Goal: Task Accomplishment & Management: Complete application form

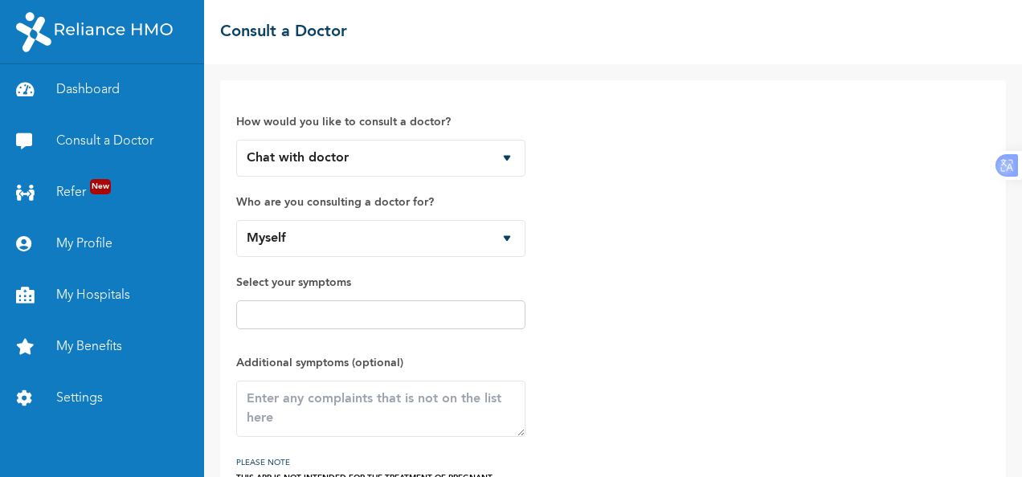
click at [236, 140] on select "Chat with doctor Phone Call" at bounding box center [380, 158] width 289 height 37
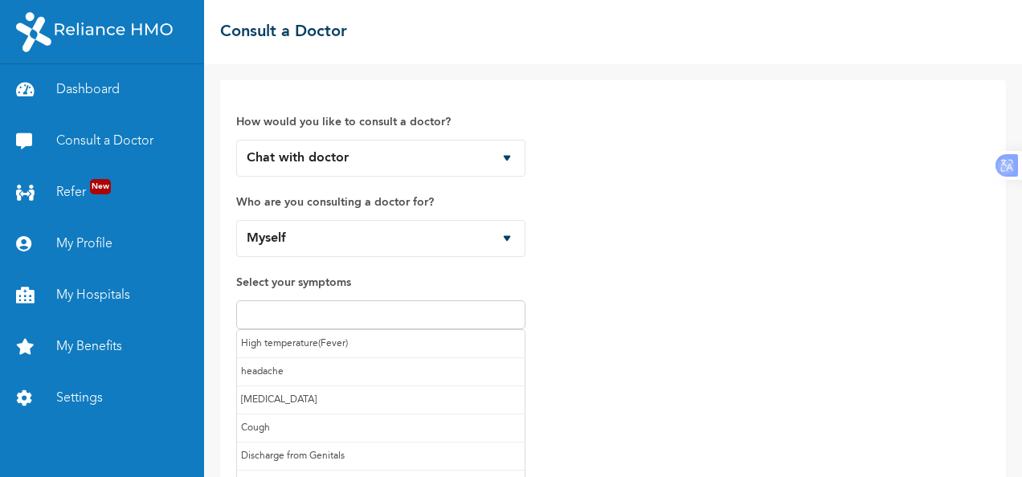
click at [484, 312] on input "text" at bounding box center [381, 314] width 280 height 19
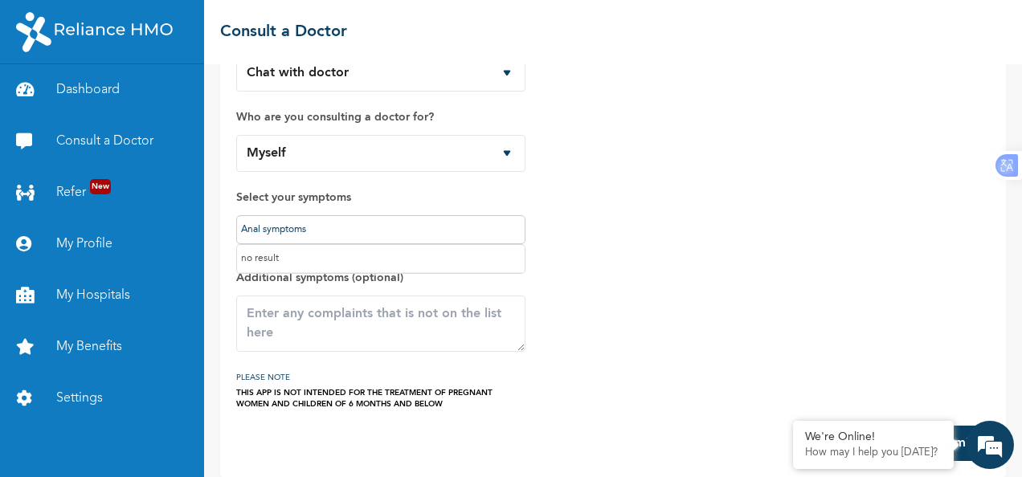
scroll to position [99, 0]
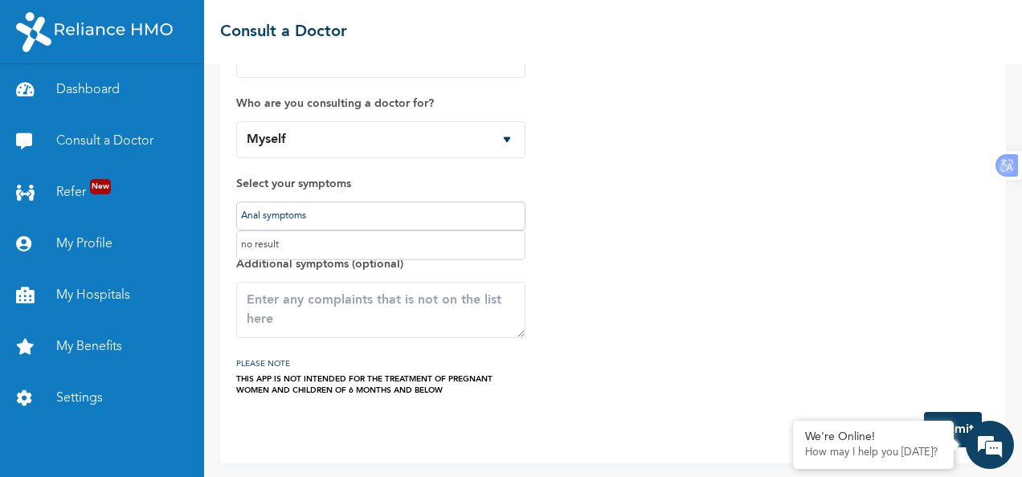
type input "Anal symptoms"
click at [881, 339] on div "How would you like to consult a doctor? Chat with doctor Phone Call Who are you…" at bounding box center [612, 197] width 753 height 398
click at [959, 414] on button "Submit" at bounding box center [953, 429] width 58 height 35
click at [520, 333] on textarea at bounding box center [380, 310] width 289 height 56
click at [485, 312] on textarea at bounding box center [380, 310] width 289 height 56
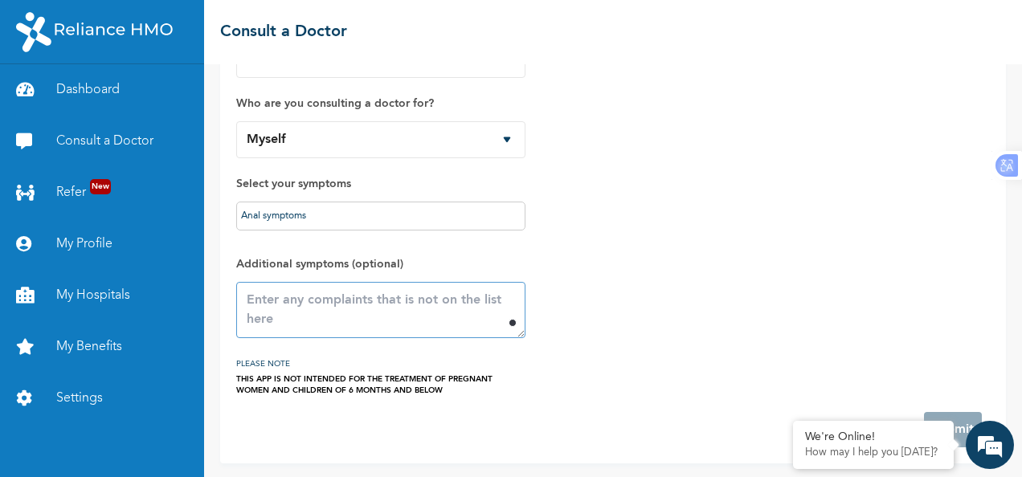
click at [485, 312] on textarea at bounding box center [380, 310] width 289 height 56
type textarea "pepperishness of anal region"
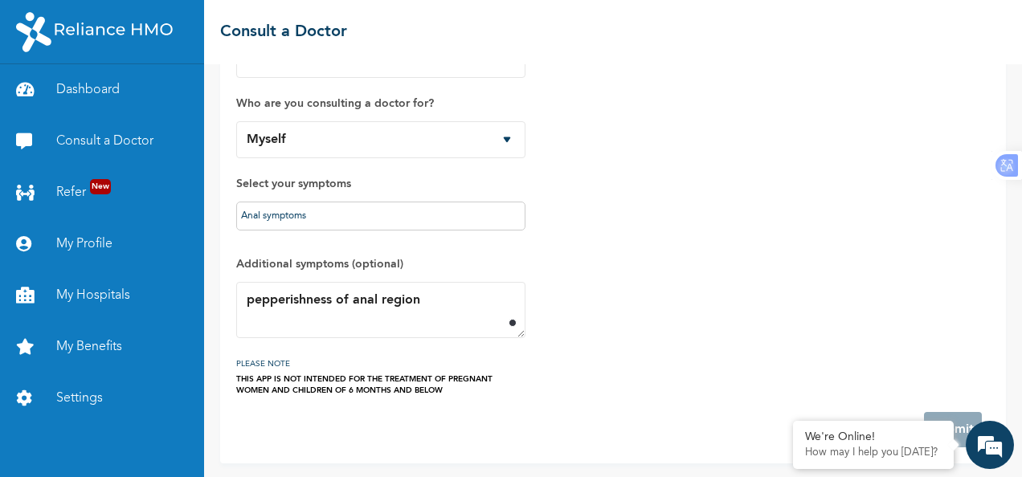
click at [914, 289] on div "How would you like to consult a doctor? Chat with doctor Phone Call Who are you…" at bounding box center [612, 197] width 753 height 398
click at [902, 241] on div "How would you like to consult a doctor? Chat with doctor Phone Call Who are you…" at bounding box center [612, 197] width 753 height 398
click at [292, 382] on div "THIS APP IS NOT INTENDED FOR THE TREATMENT OF PREGNANT WOMEN AND CHILDREN OF 6 …" at bounding box center [380, 384] width 289 height 22
click at [402, 384] on div "THIS APP IS NOT INTENDED FOR THE TREATMENT OF PREGNANT WOMEN AND CHILDREN OF 6 …" at bounding box center [380, 384] width 289 height 22
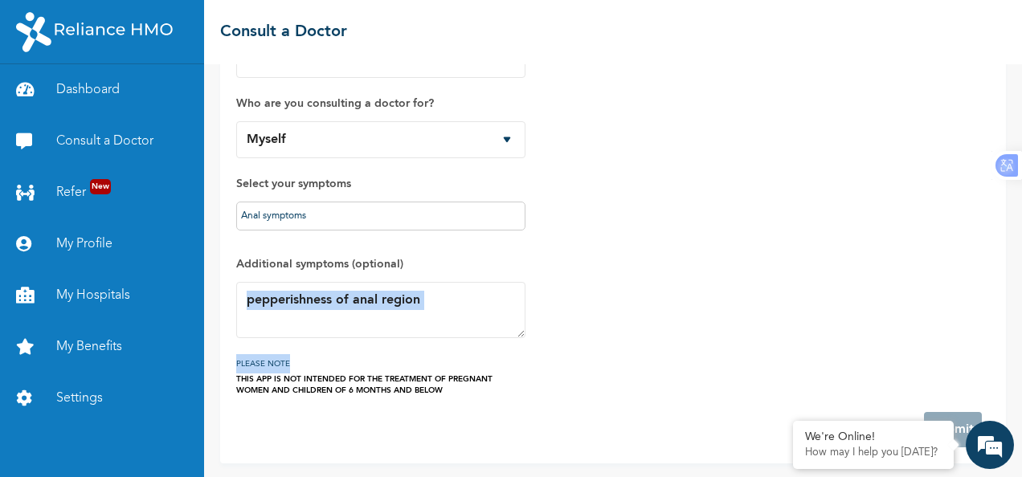
drag, startPoint x: 822, startPoint y: 342, endPoint x: 821, endPoint y: 296, distance: 46.6
click at [821, 296] on div "How would you like to consult a doctor? Chat with doctor Phone Call Who are you…" at bounding box center [612, 197] width 753 height 398
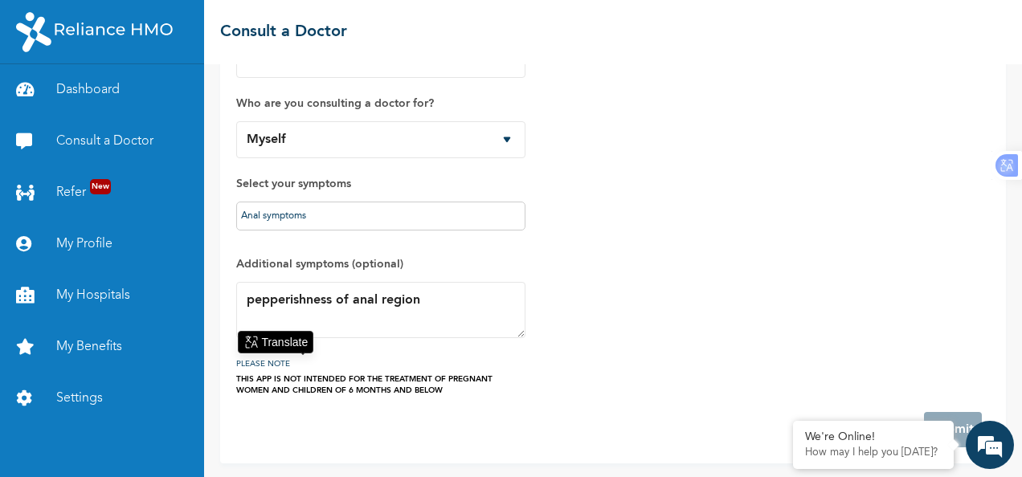
click at [821, 296] on div "How would you like to consult a doctor? Chat with doctor Phone Call Who are you…" at bounding box center [612, 197] width 753 height 398
click at [997, 450] on em at bounding box center [989, 444] width 43 height 43
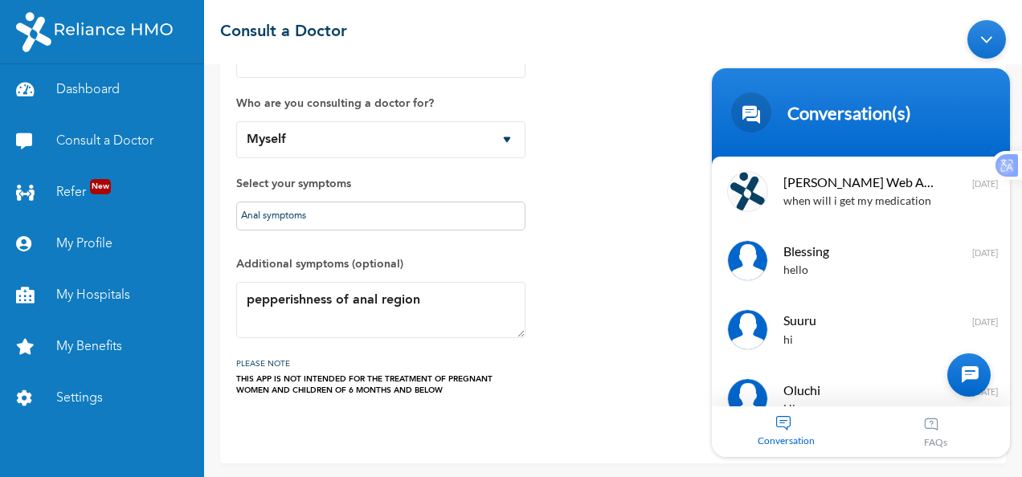
click at [988, 27] on div "Minimize live chat window" at bounding box center [986, 38] width 39 height 39
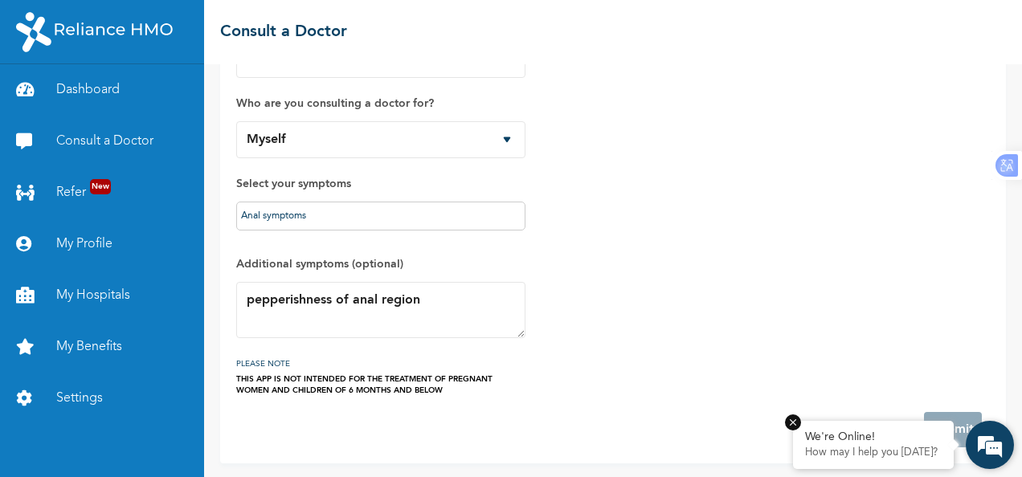
click at [794, 425] on em at bounding box center [793, 422] width 16 height 16
click at [888, 308] on div "How would you like to consult a doctor? Chat with doctor Phone Call Who are you…" at bounding box center [612, 197] width 753 height 398
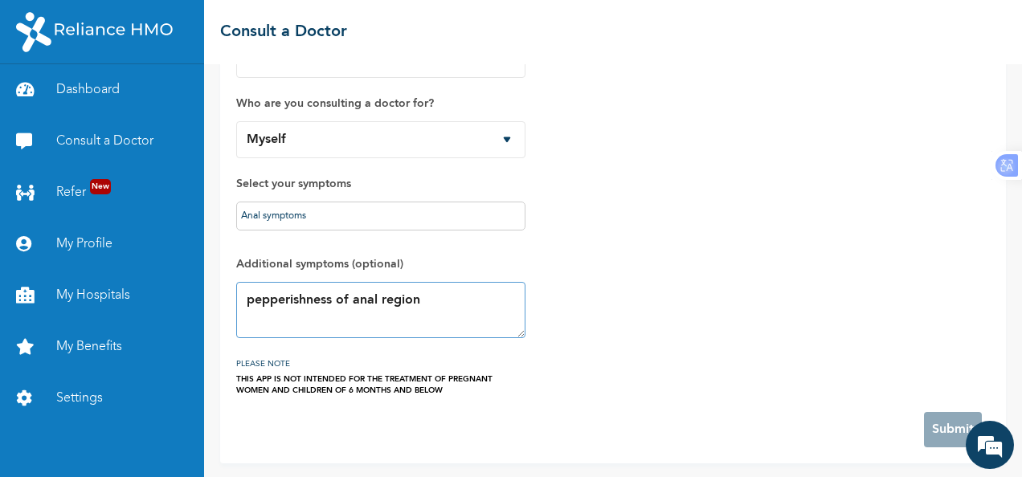
click at [431, 316] on textarea "pepperishness of anal region" at bounding box center [380, 310] width 289 height 56
click at [369, 220] on input "Anal symptoms" at bounding box center [381, 215] width 280 height 19
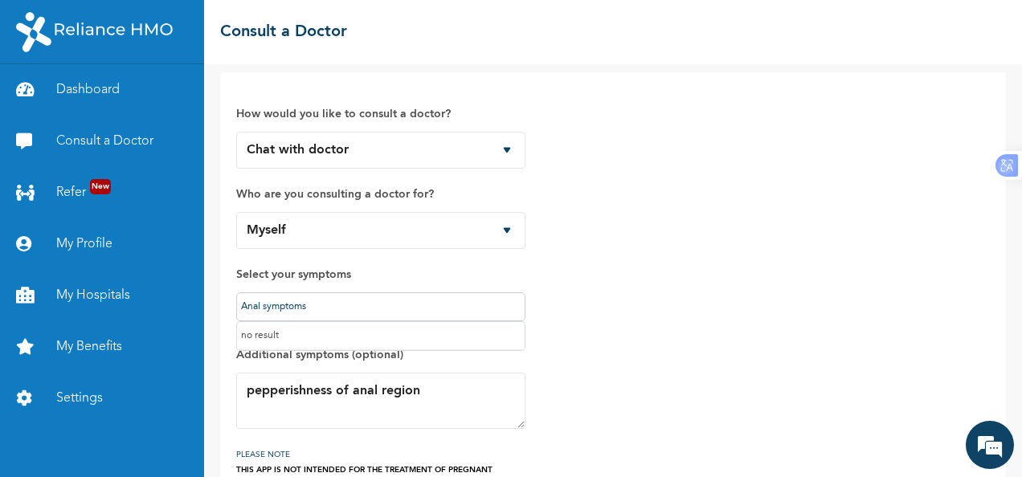
scroll to position [0, 0]
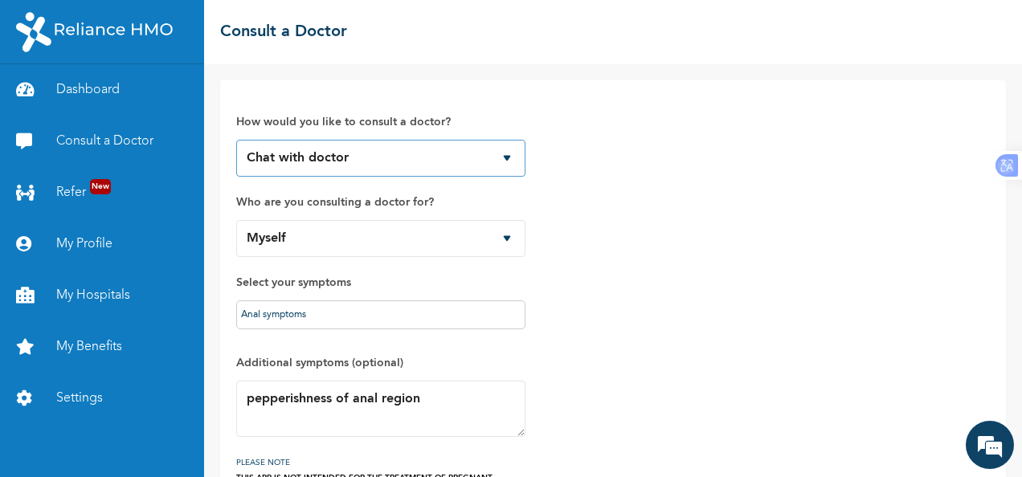
click at [398, 151] on select "Chat with doctor Phone Call" at bounding box center [380, 158] width 289 height 37
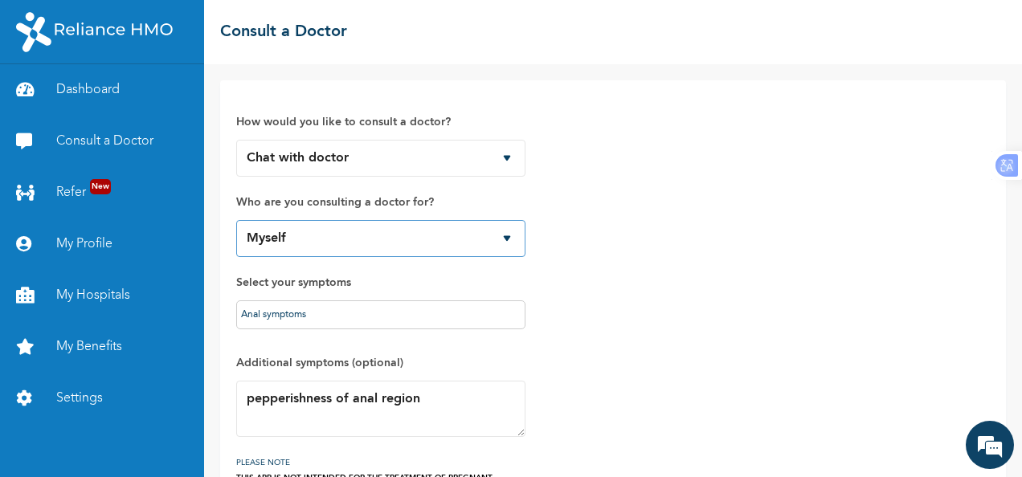
click at [275, 238] on select "Myself Zoe Ukhuriegbe Hannah Ukhuriegbe Esther Ukhuriegbe Paul Ukhuriegbe" at bounding box center [380, 238] width 289 height 37
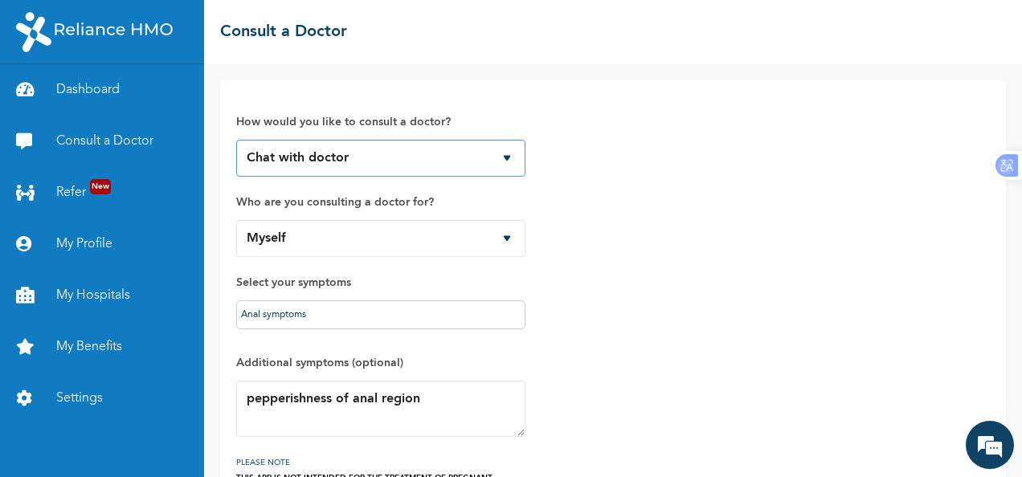
click at [353, 153] on select "Chat with doctor Phone Call" at bounding box center [380, 158] width 289 height 37
click at [236, 140] on select "Chat with doctor Phone Call" at bounding box center [380, 158] width 289 height 37
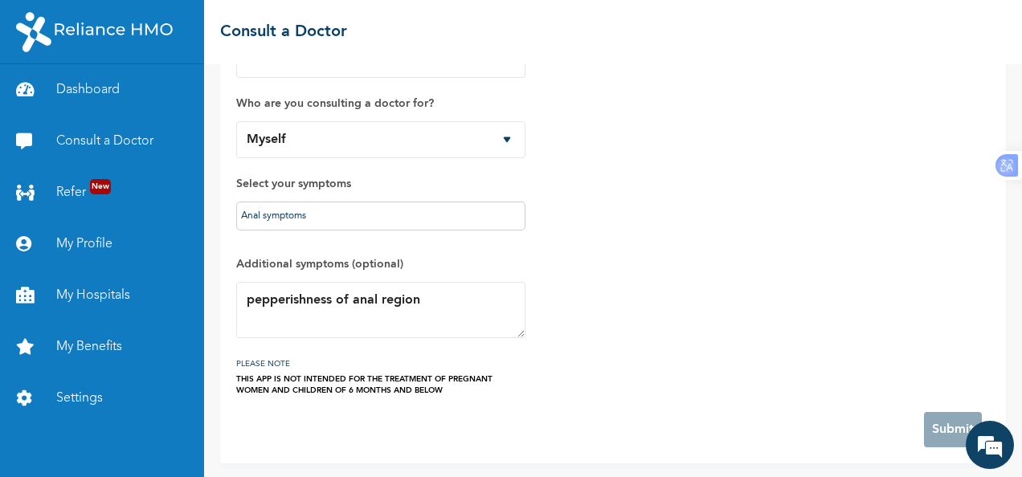
click at [368, 365] on h3 "PLEASE NOTE" at bounding box center [380, 363] width 289 height 19
click at [332, 202] on div "Anal symptoms" at bounding box center [380, 216] width 289 height 29
click at [330, 220] on input "Anal symptoms" at bounding box center [381, 215] width 280 height 19
click at [414, 243] on div "How would you like to consult a doctor? Chat with doctor Phone Call Who are you…" at bounding box center [380, 197] width 289 height 398
click at [376, 247] on div "How would you like to consult a doctor? Chat with doctor Phone Call Who are you…" at bounding box center [380, 197] width 289 height 398
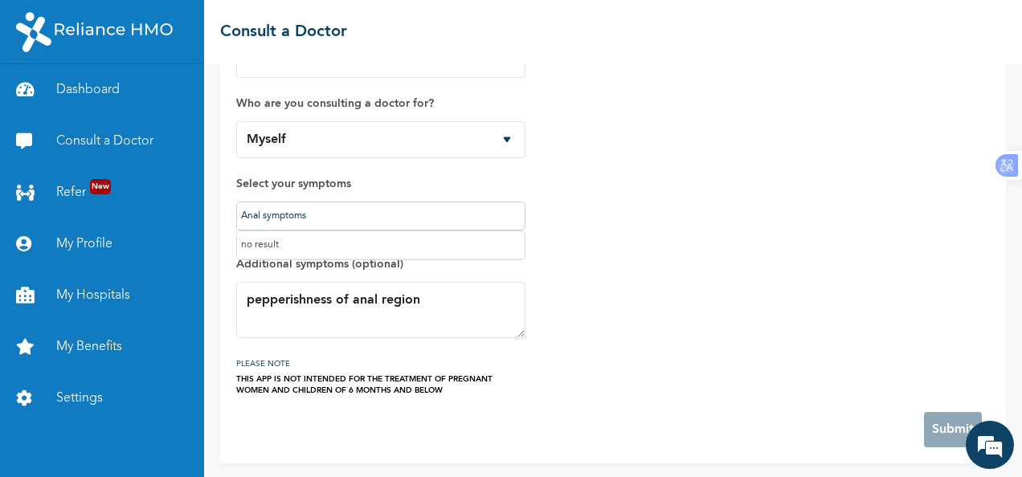
click at [520, 218] on input "Anal symptoms" at bounding box center [381, 215] width 280 height 19
click at [455, 243] on div "How would you like to consult a doctor? Chat with doctor Phone Call Who are you…" at bounding box center [380, 197] width 289 height 398
click at [271, 238] on div "How would you like to consult a doctor? Chat with doctor Phone Call Who are you…" at bounding box center [380, 197] width 289 height 398
click at [312, 217] on input "Anal symptoms" at bounding box center [381, 215] width 280 height 19
click at [356, 316] on textarea "pepperishness of anal region" at bounding box center [380, 310] width 289 height 56
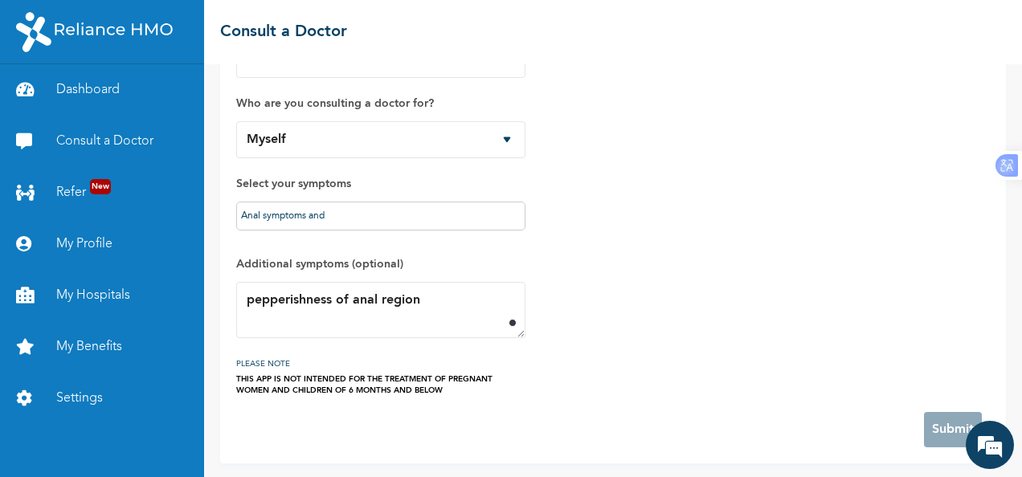
click at [402, 238] on div "How would you like to consult a doctor? Chat with doctor Phone Call Who are you…" at bounding box center [380, 197] width 289 height 398
click at [369, 214] on input "Anal symptoms and" at bounding box center [381, 215] width 280 height 19
click at [260, 250] on div "How would you like to consult a doctor? Chat with doctor Phone Call Who are you…" at bounding box center [380, 197] width 289 height 398
click at [327, 215] on input "Anal symptoms and" at bounding box center [381, 215] width 280 height 19
type input "Anal symptoms and pain in my anus"
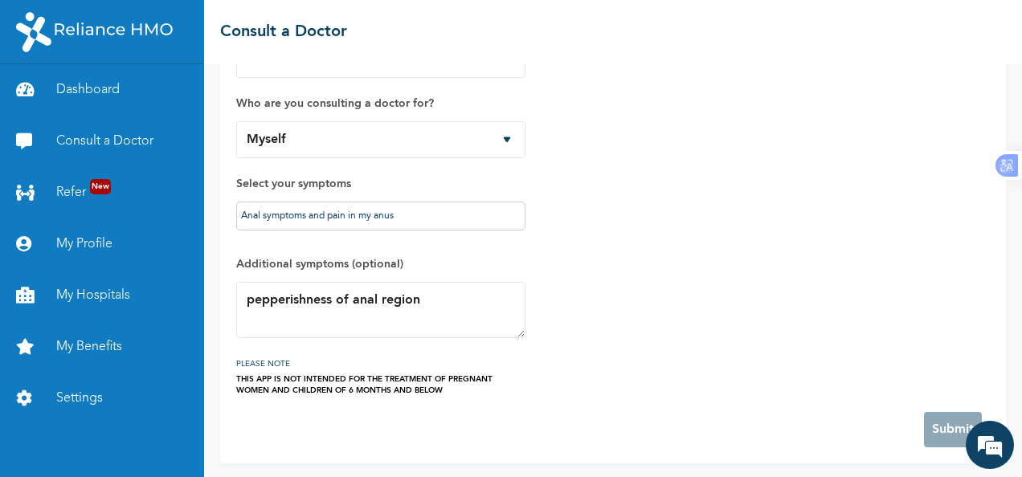
scroll to position [0, 0]
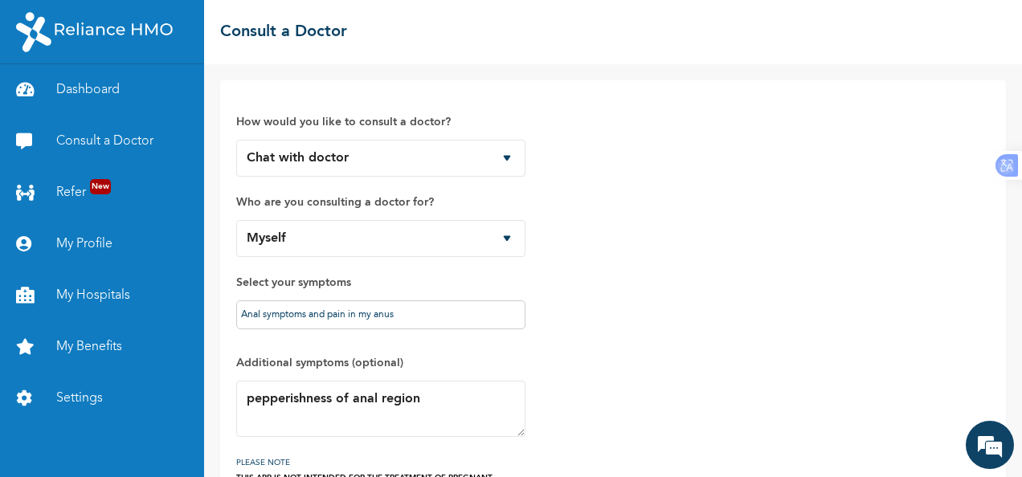
click at [299, 108] on div "How would you like to consult a doctor? Chat with doctor Phone Call Who are you…" at bounding box center [380, 295] width 289 height 398
click at [389, 153] on select "Chat with doctor Phone Call" at bounding box center [380, 158] width 289 height 37
select select "2"
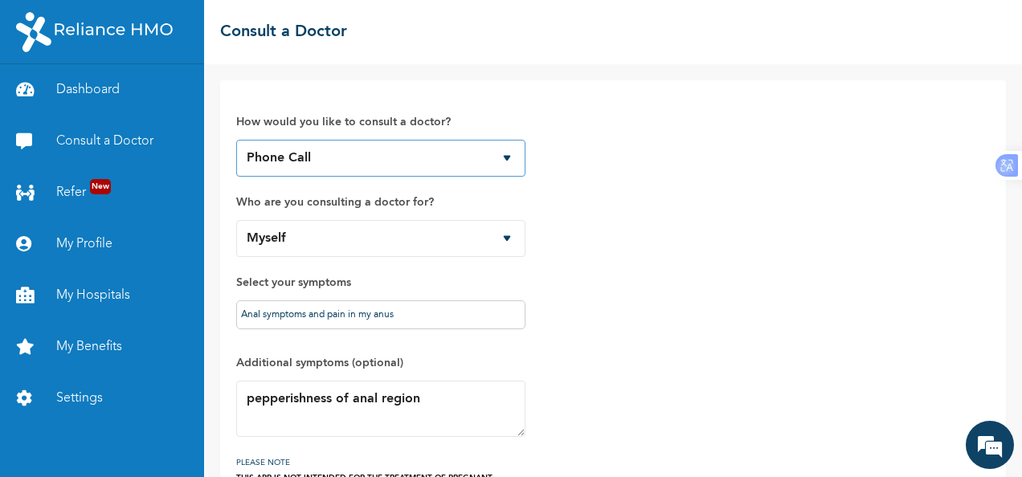
click at [236, 140] on select "Chat with doctor Phone Call" at bounding box center [380, 158] width 289 height 37
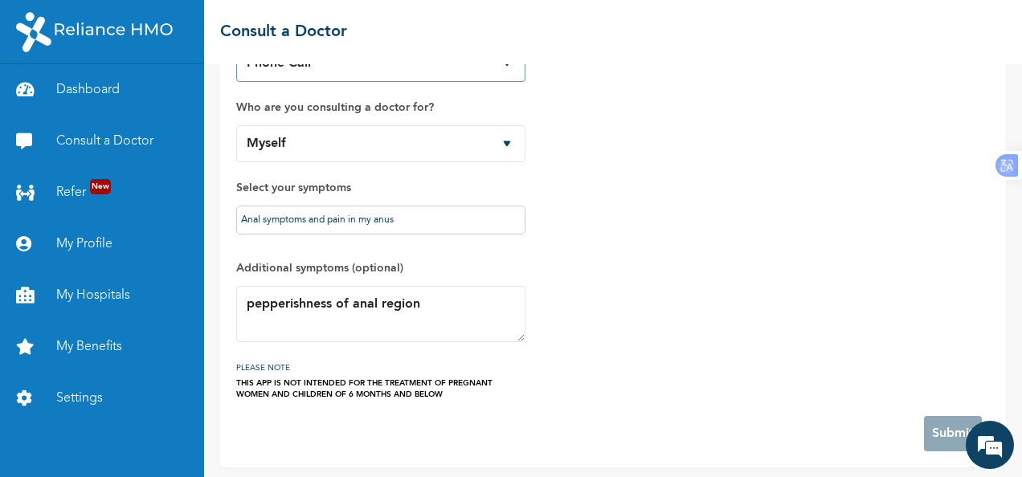
scroll to position [99, 0]
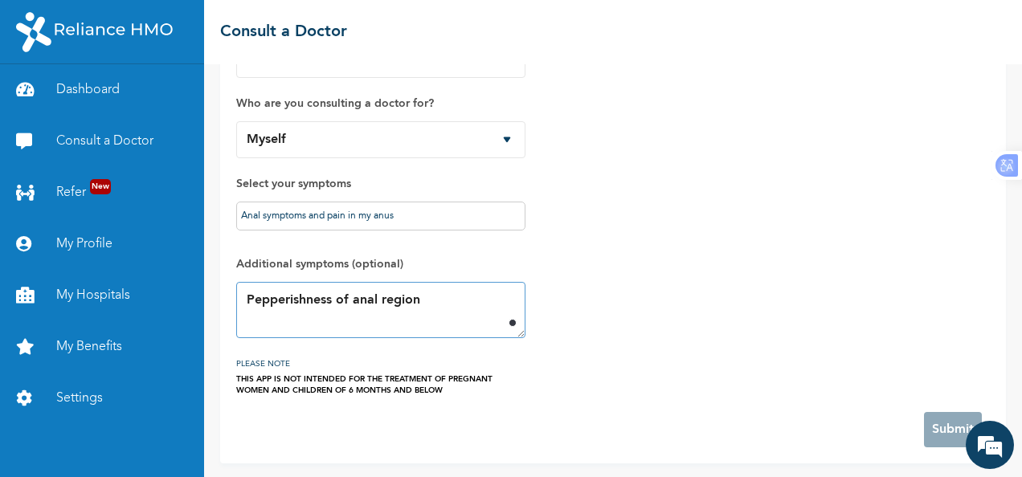
click at [459, 299] on textarea "Pepperishness of anal region" at bounding box center [380, 310] width 289 height 56
click at [336, 299] on textarea "Pepperishness of anal region" at bounding box center [380, 310] width 289 height 56
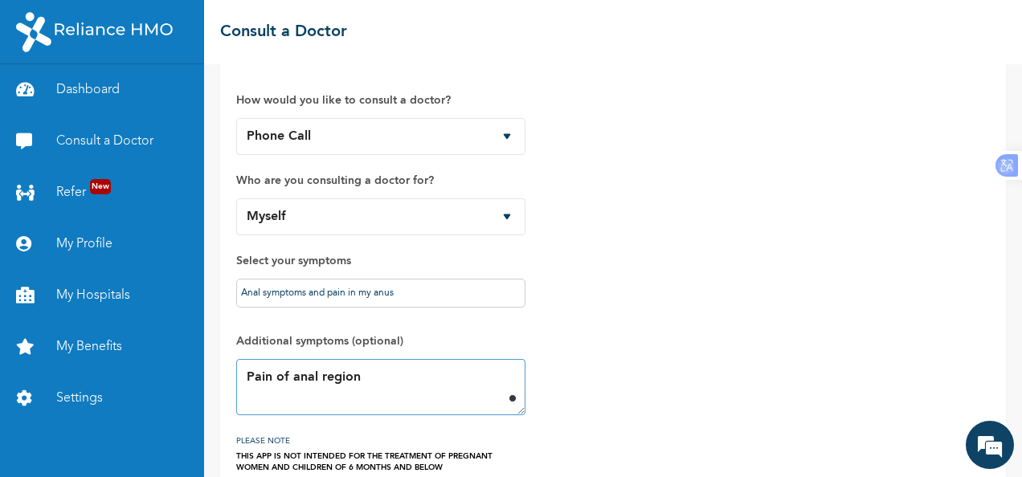
scroll to position [26, 0]
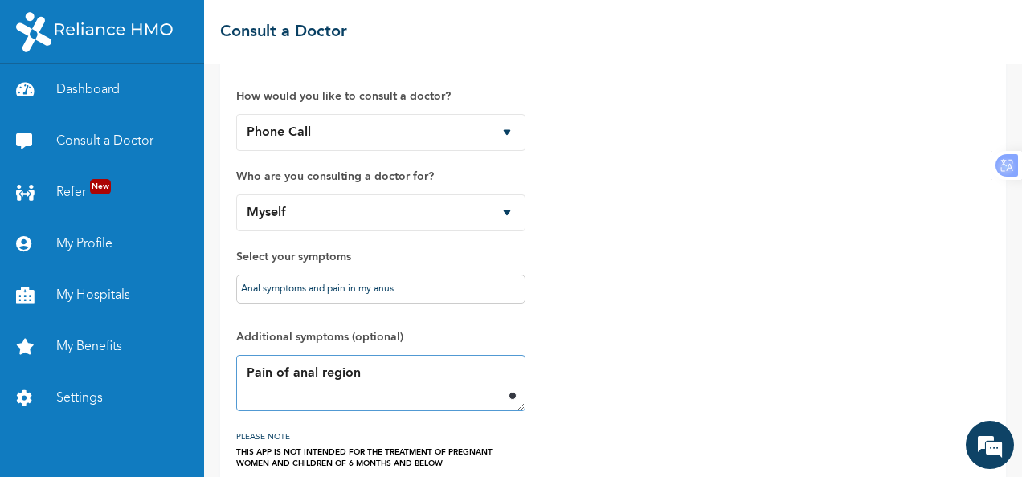
type textarea "Pain of anal region"
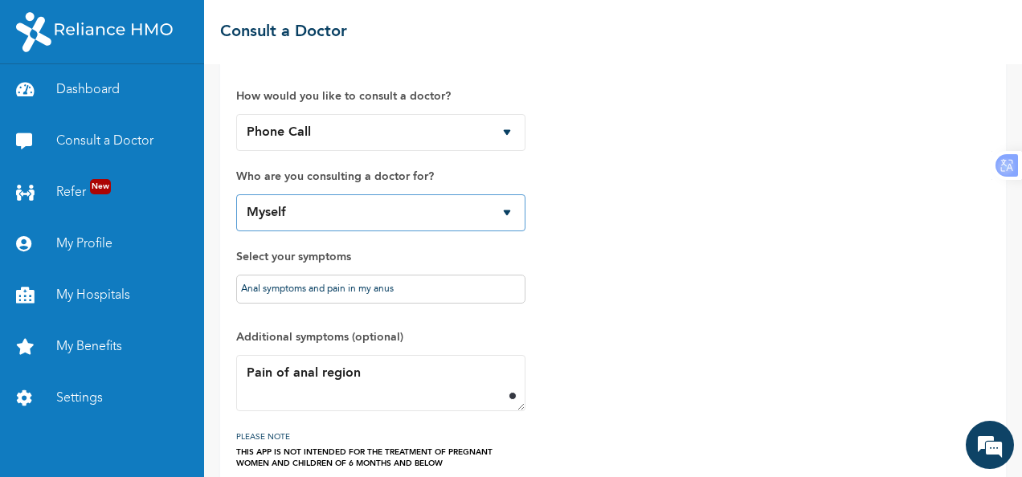
click at [507, 210] on select "Myself Zoe Ukhuriegbe Hannah Ukhuriegbe Esther Ukhuriegbe Paul Ukhuriegbe" at bounding box center [380, 212] width 289 height 37
click at [236, 194] on select "Myself Zoe Ukhuriegbe Hannah Ukhuriegbe Esther Ukhuriegbe Paul Ukhuriegbe" at bounding box center [380, 212] width 289 height 37
click at [479, 255] on label "Select your symptoms" at bounding box center [380, 256] width 289 height 19
click at [520, 258] on label "Select your symptoms" at bounding box center [380, 256] width 289 height 19
click at [340, 255] on label "Select your symptoms" at bounding box center [380, 256] width 289 height 19
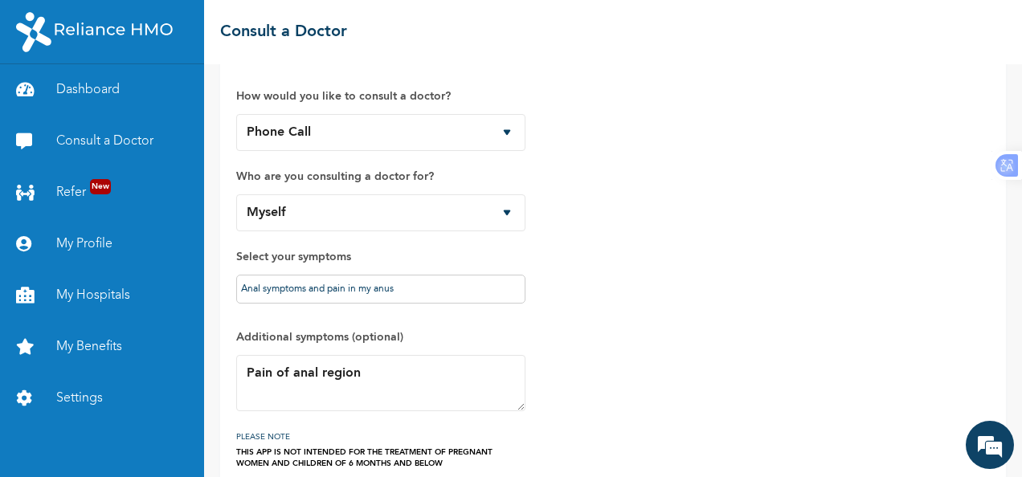
click at [423, 303] on span "Select your symptoms Anal symptoms and pain in my anus" at bounding box center [380, 279] width 289 height 64
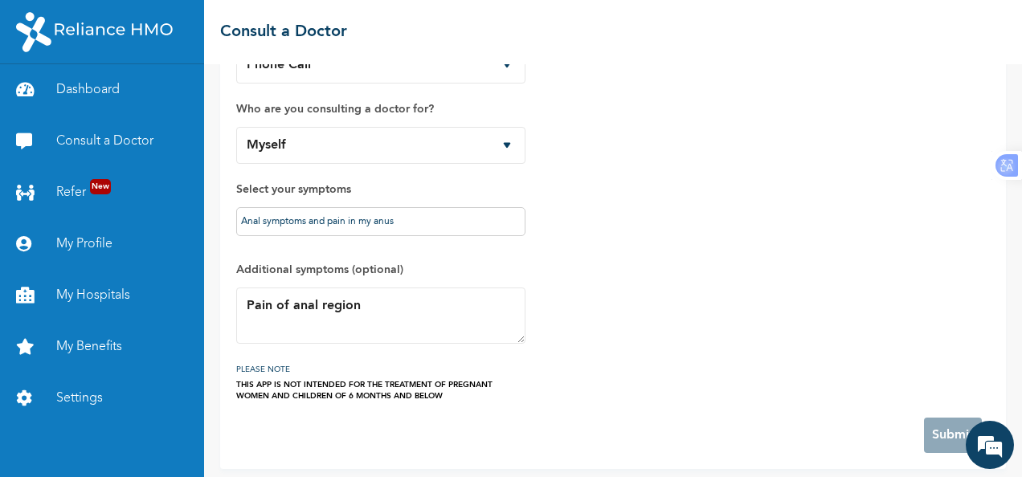
scroll to position [99, 0]
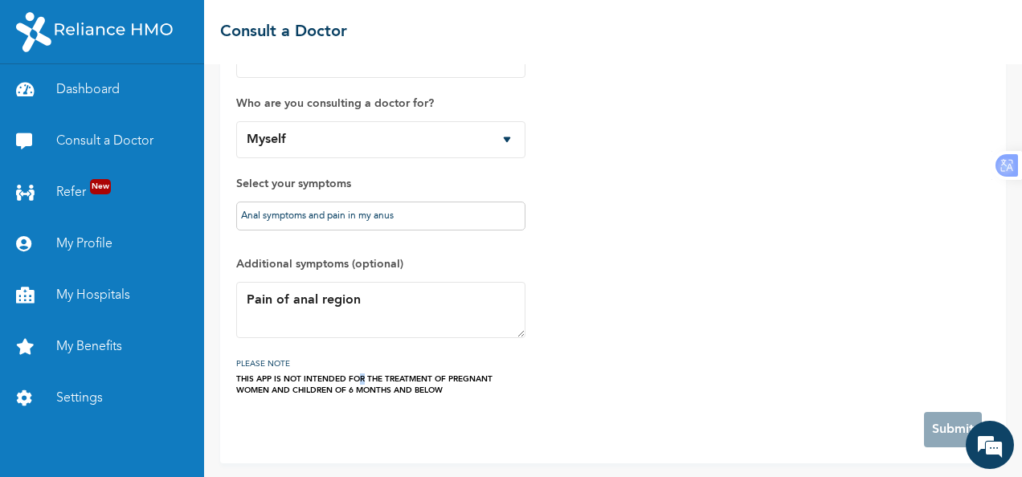
click at [361, 383] on div "THIS APP IS NOT INTENDED FOR THE TREATMENT OF PREGNANT WOMEN AND CHILDREN OF 6 …" at bounding box center [380, 384] width 289 height 22
drag, startPoint x: 361, startPoint y: 383, endPoint x: 410, endPoint y: 385, distance: 48.2
click at [410, 385] on div "THIS APP IS NOT INTENDED FOR THE TREATMENT OF PREGNANT WOMEN AND CHILDREN OF 6 …" at bounding box center [380, 384] width 289 height 22
click at [236, 345] on div "How would you like to consult a doctor? Chat with doctor Phone Call Who are you…" at bounding box center [380, 197] width 289 height 398
drag, startPoint x: 269, startPoint y: 320, endPoint x: 282, endPoint y: 316, distance: 13.5
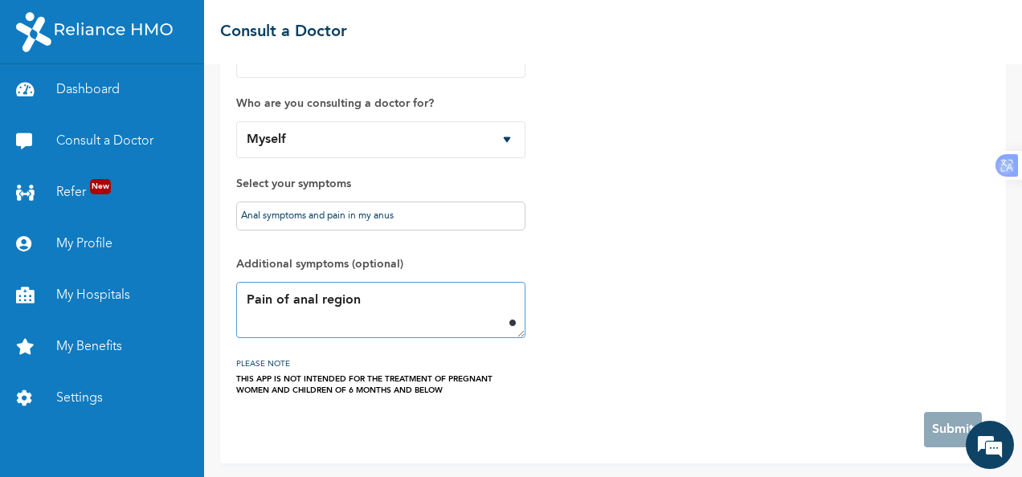
click at [269, 320] on textarea "Pain of anal region" at bounding box center [380, 310] width 289 height 56
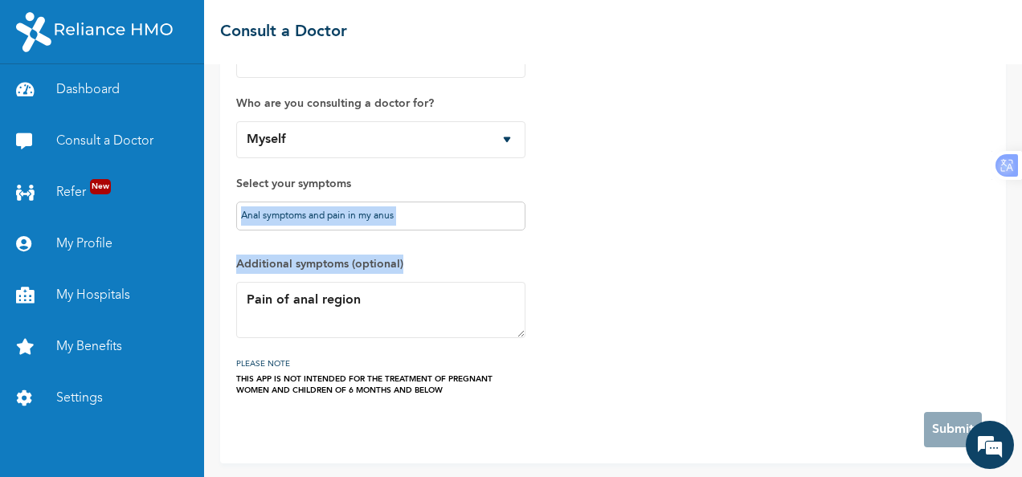
drag, startPoint x: 1007, startPoint y: 287, endPoint x: 1022, endPoint y: 206, distance: 81.6
click at [1021, 206] on html "Dashboard Consult a Doctor Refer New My Profile My Hospitals My Benefits Settin…" at bounding box center [511, 238] width 1022 height 477
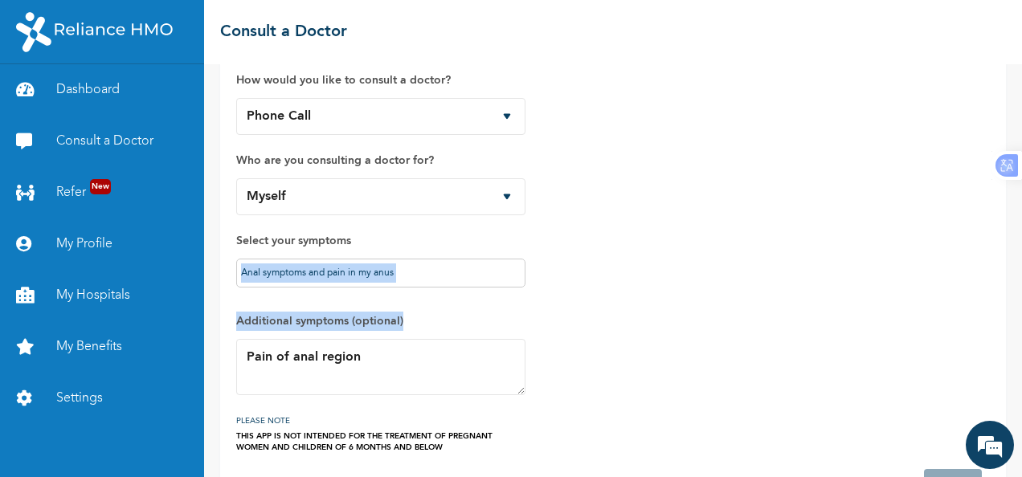
scroll to position [0, 0]
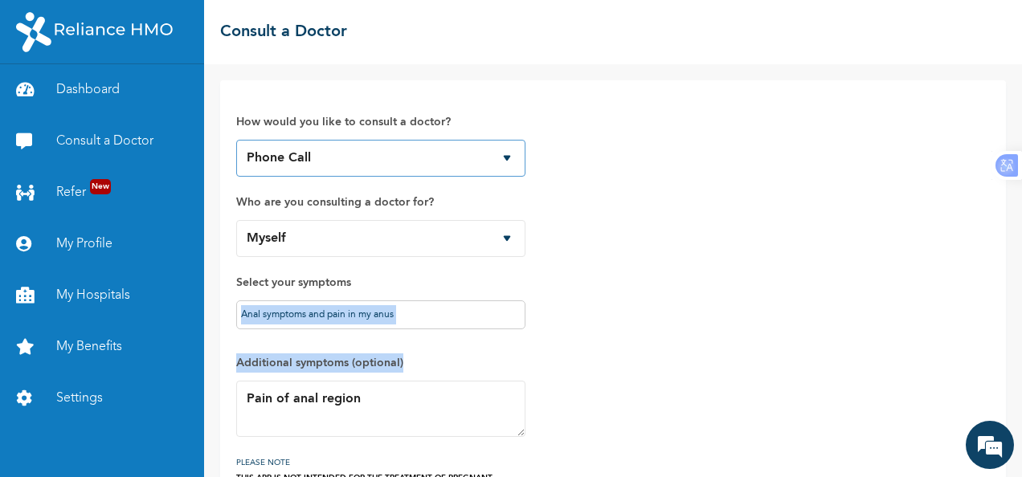
click at [506, 156] on select "Chat with doctor Phone Call" at bounding box center [380, 158] width 289 height 37
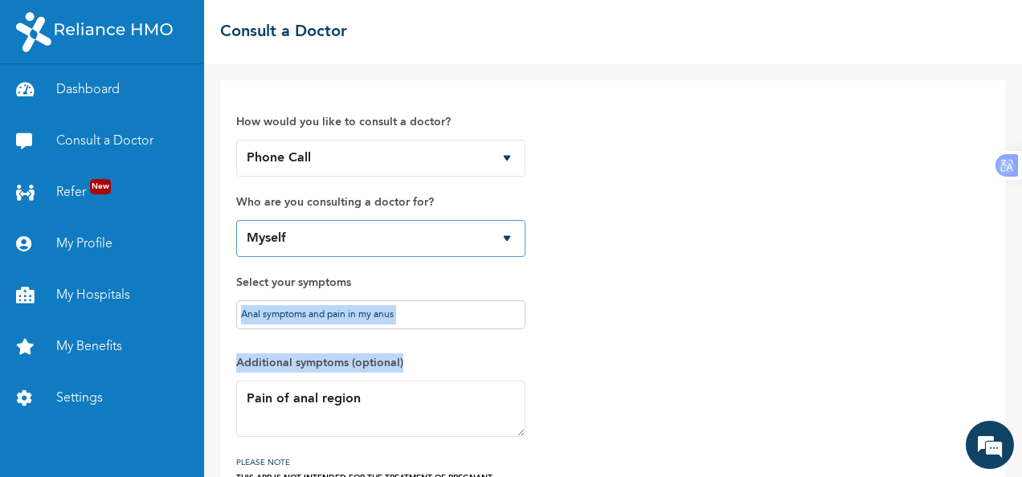
click at [272, 234] on select "Myself Zoe Ukhuriegbe Hannah Ukhuriegbe Esther Ukhuriegbe Paul Ukhuriegbe" at bounding box center [380, 238] width 289 height 37
click at [236, 220] on select "Myself Zoe Ukhuriegbe Hannah Ukhuriegbe Esther Ukhuriegbe Paul Ukhuriegbe" at bounding box center [380, 238] width 289 height 37
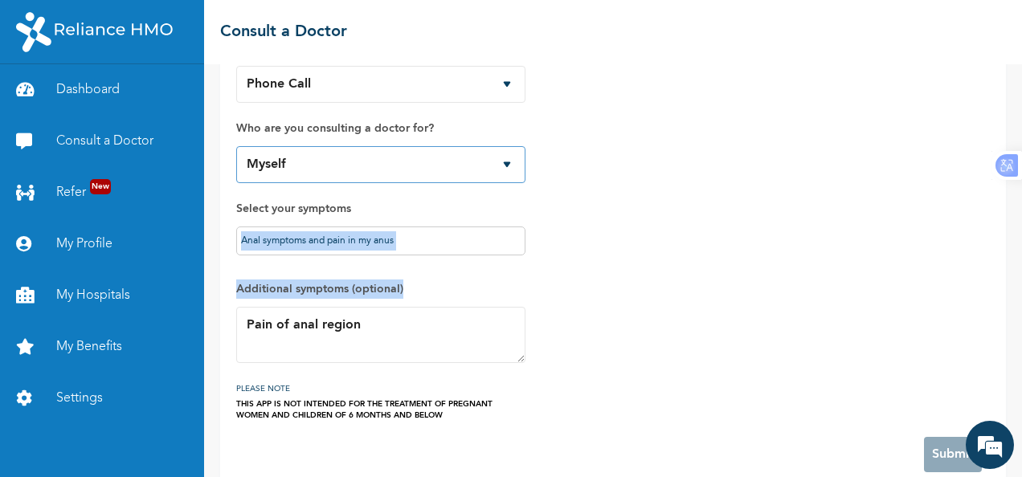
scroll to position [99, 0]
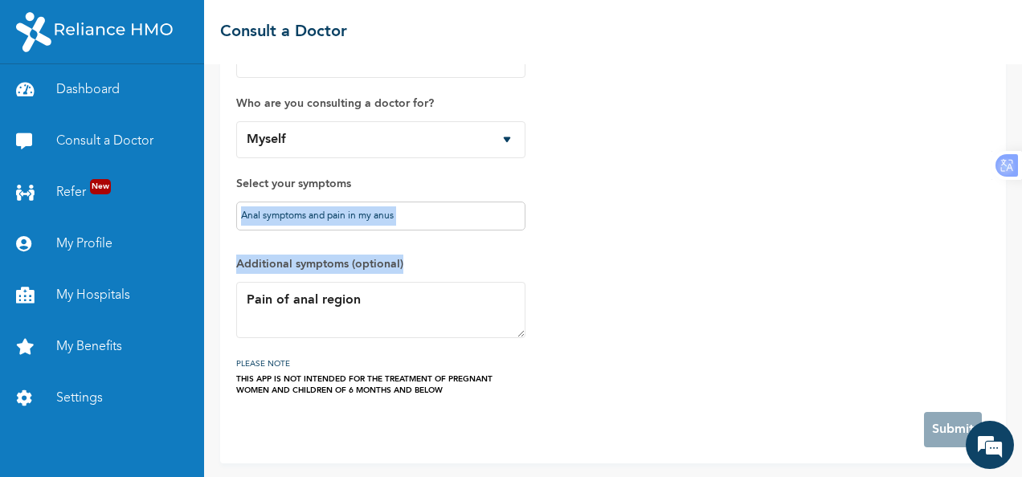
click at [769, 312] on div "How would you like to consult a doctor? Chat with doctor Phone Call Who are you…" at bounding box center [612, 197] width 753 height 398
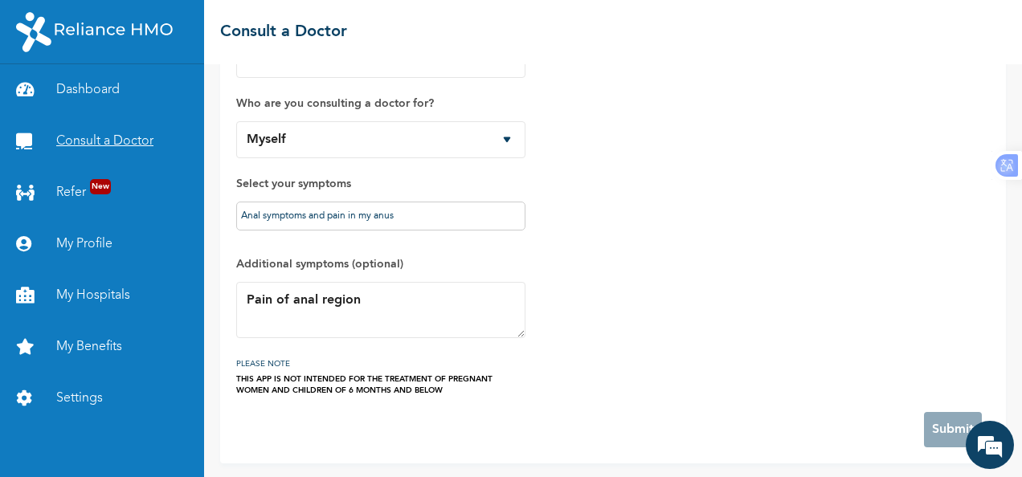
click at [116, 146] on link "Consult a Doctor" at bounding box center [102, 141] width 204 height 51
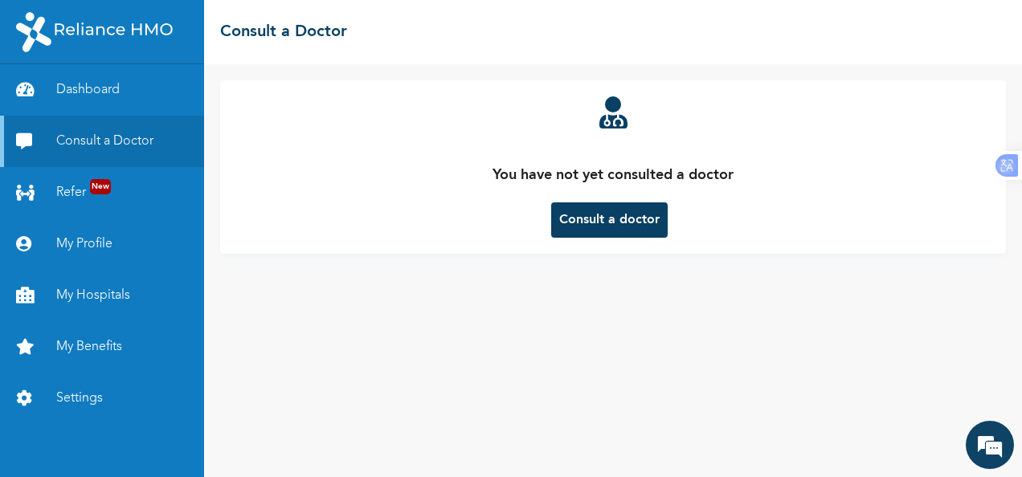
click at [606, 218] on button "Consult a doctor" at bounding box center [609, 219] width 116 height 35
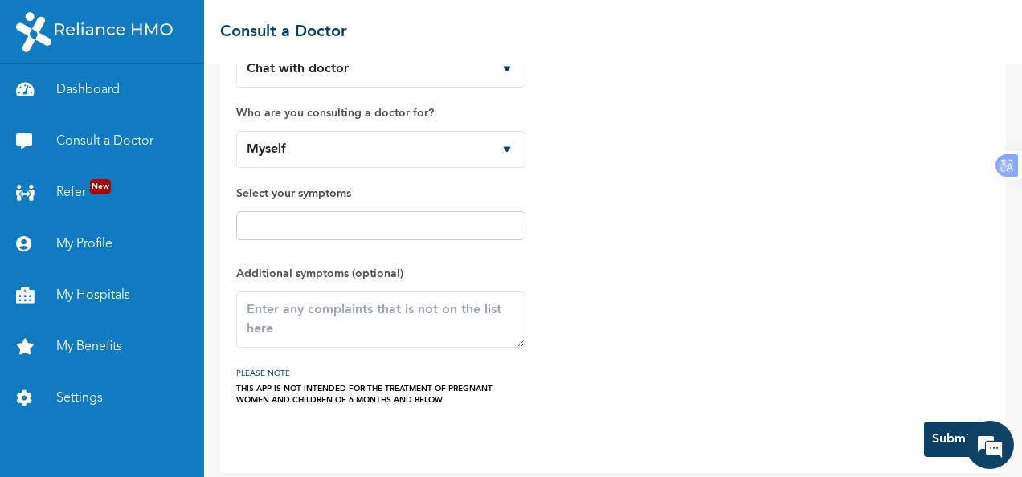
scroll to position [99, 0]
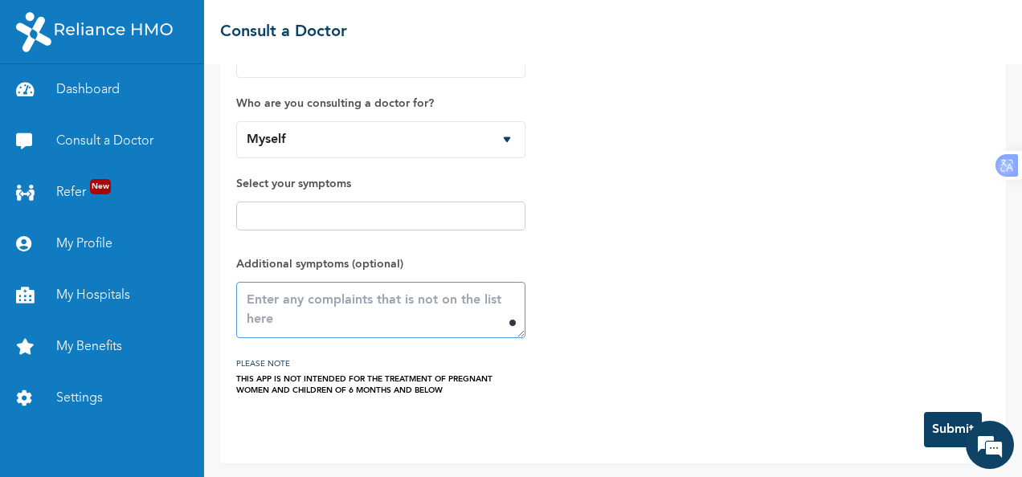
click at [310, 311] on textarea at bounding box center [380, 310] width 289 height 56
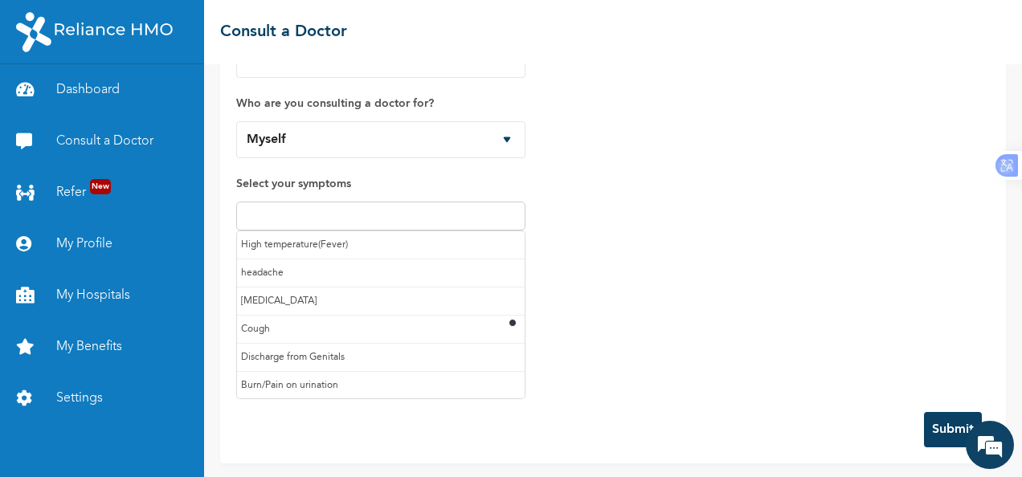
click at [317, 216] on input "text" at bounding box center [381, 215] width 280 height 19
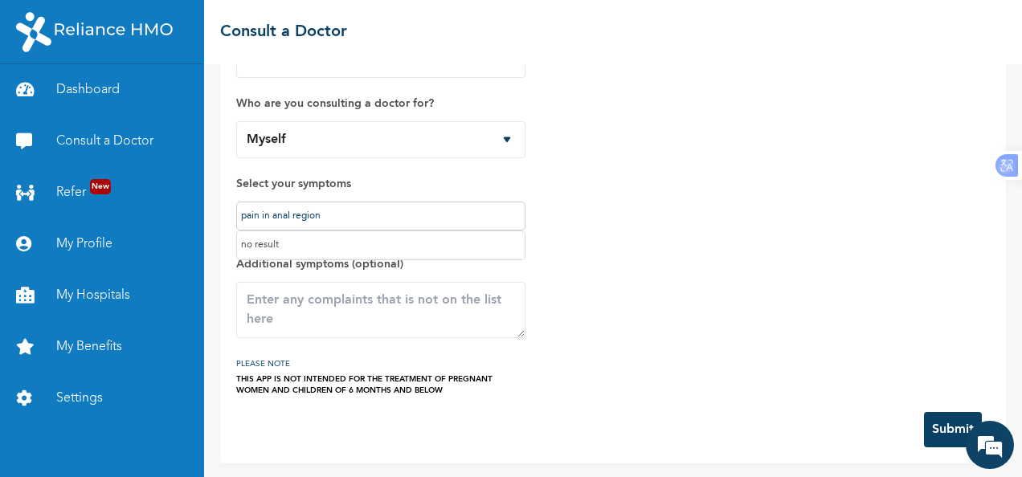
click at [924, 412] on button "Submit" at bounding box center [953, 429] width 58 height 35
click at [391, 218] on input "pain in anal region" at bounding box center [381, 215] width 280 height 19
type input "p"
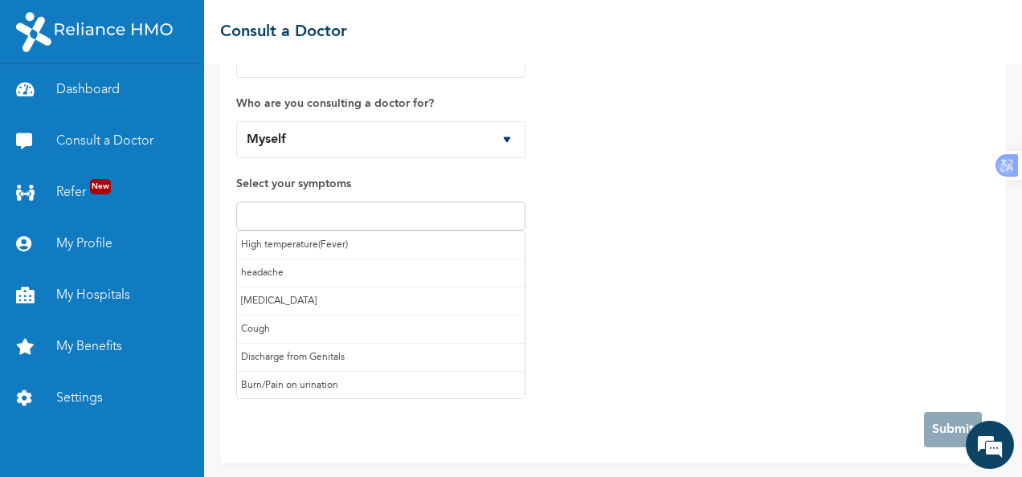
click at [660, 157] on div "How would you like to consult a doctor? Chat with doctor Phone Call Who are you…" at bounding box center [612, 197] width 753 height 398
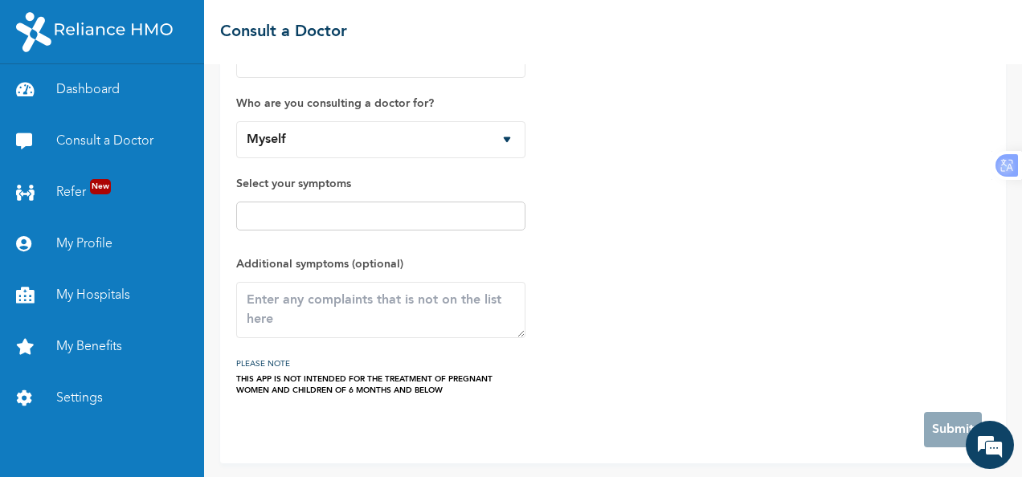
click at [325, 177] on label "Select your symptoms" at bounding box center [380, 183] width 289 height 19
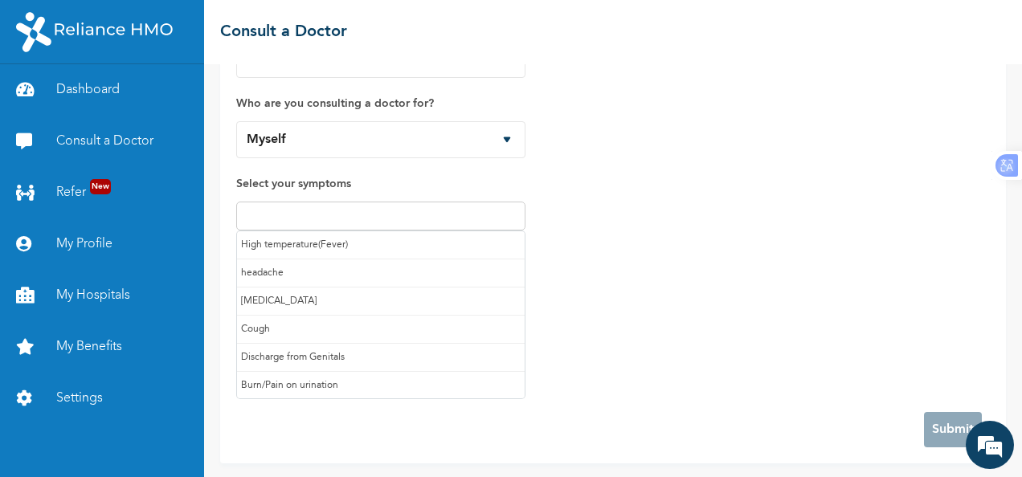
click at [458, 222] on input "text" at bounding box center [381, 215] width 280 height 19
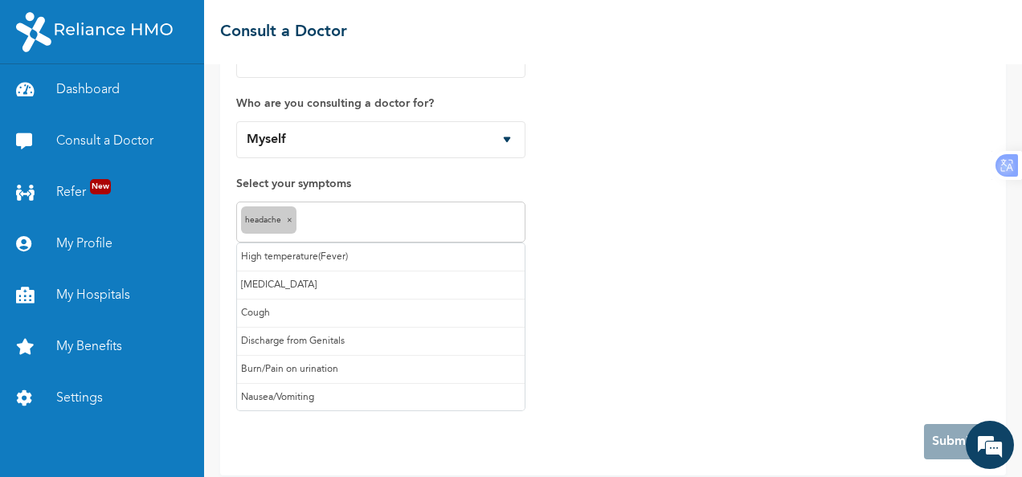
click at [338, 222] on input "text" at bounding box center [410, 222] width 220 height 19
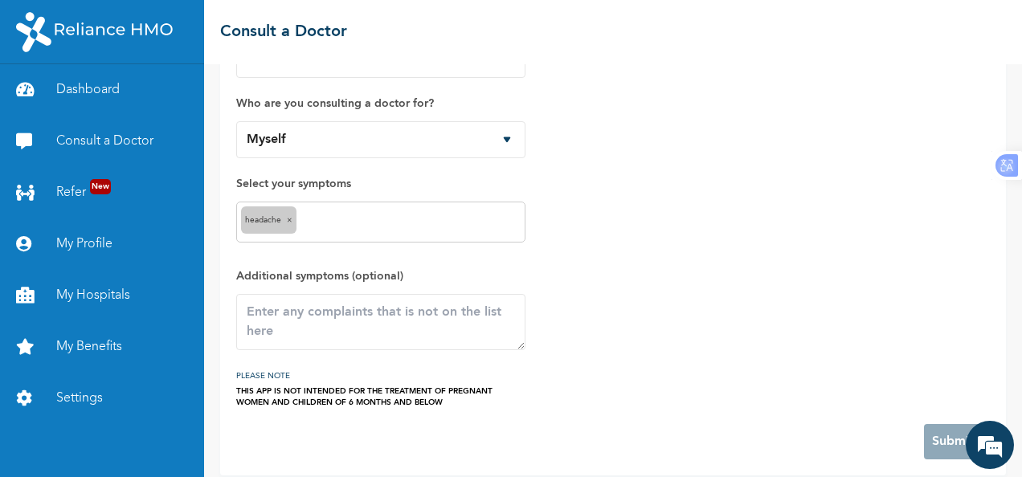
click at [681, 389] on div "How would you like to consult a doctor? Chat with doctor Phone Call Who are you…" at bounding box center [612, 203] width 753 height 410
click at [376, 316] on textarea at bounding box center [380, 322] width 289 height 56
type textarea "p"
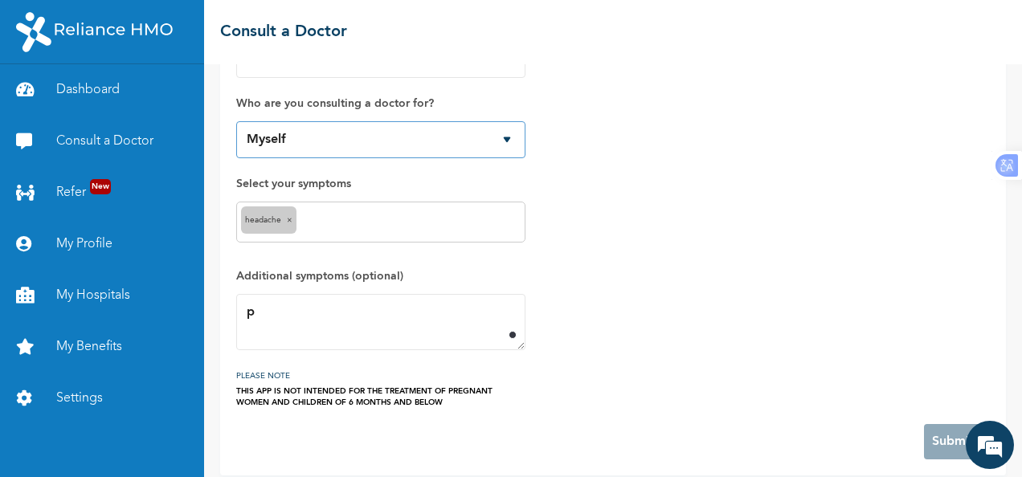
click at [518, 152] on select "Myself Zoe Ukhuriegbe Hannah Ukhuriegbe Esther Ukhuriegbe Paul Ukhuriegbe" at bounding box center [380, 139] width 289 height 37
click at [71, 137] on link "Consult a Doctor" at bounding box center [102, 141] width 204 height 51
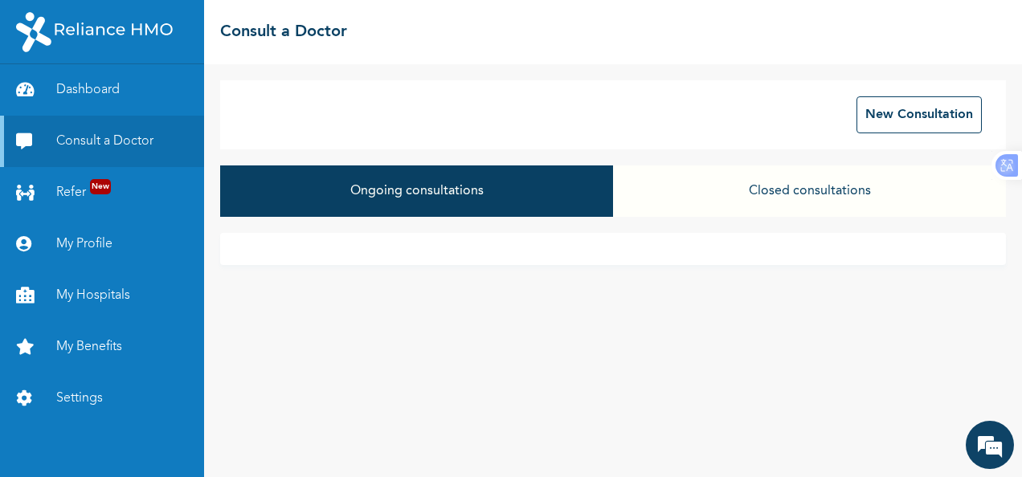
drag, startPoint x: 557, startPoint y: 214, endPoint x: 574, endPoint y: 218, distance: 17.5
click at [574, 218] on div "Ongoing consultations Closed consultations" at bounding box center [613, 198] width 786 height 67
click at [953, 110] on button "New Consultation" at bounding box center [918, 114] width 125 height 37
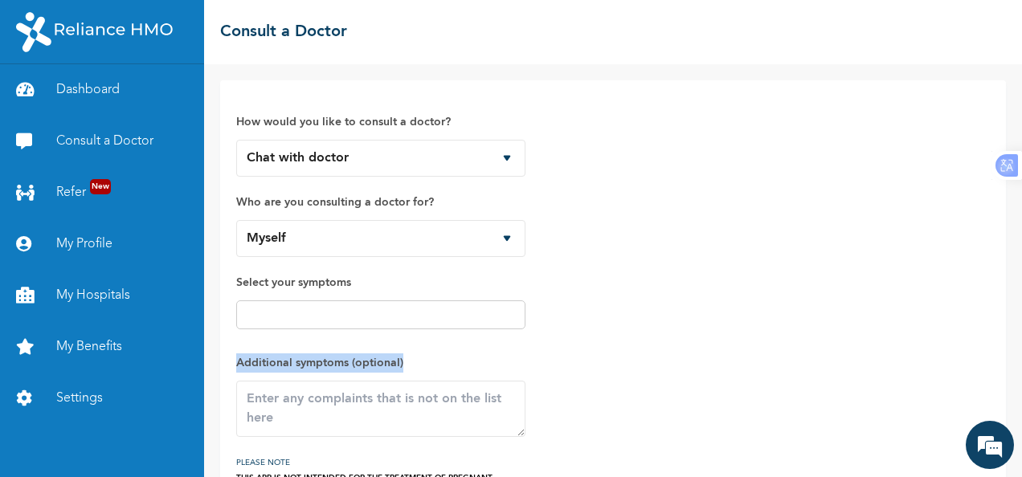
drag, startPoint x: 1009, startPoint y: 265, endPoint x: 1013, endPoint y: 353, distance: 88.4
click at [1013, 353] on div "How would you like to consult a doctor? Chat with doctor Phone Call Who are you…" at bounding box center [613, 270] width 818 height 413
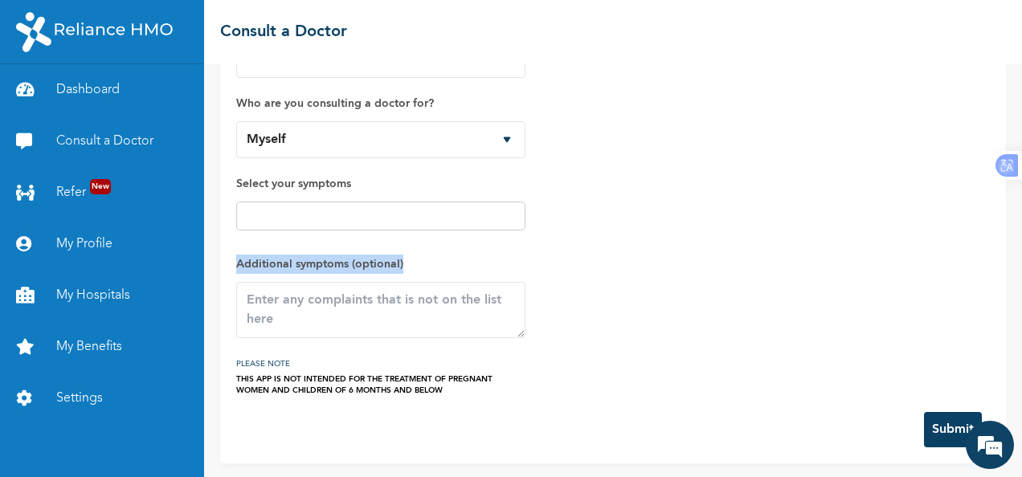
click at [935, 434] on button "Submit" at bounding box center [953, 429] width 58 height 35
click at [349, 211] on input "text" at bounding box center [381, 215] width 280 height 19
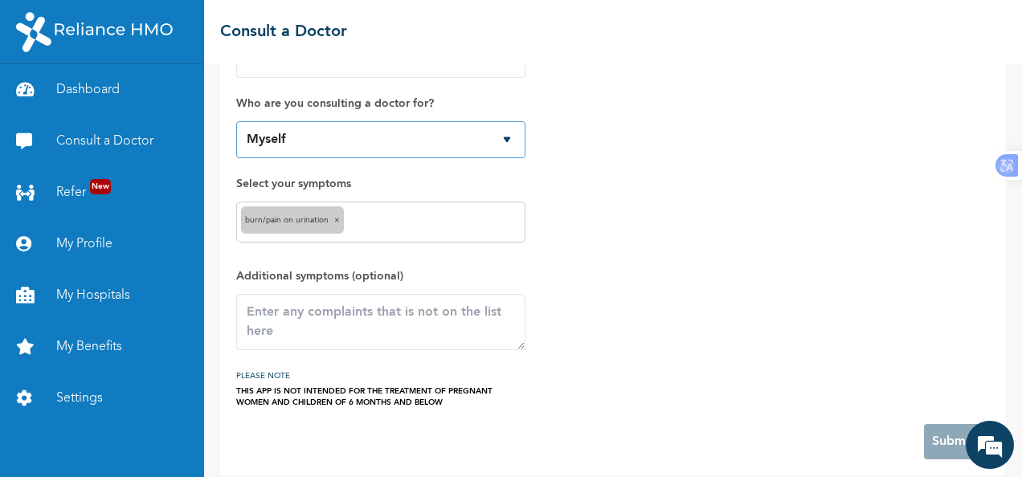
click at [501, 138] on select "Myself Zoe Ukhuriegbe Hannah Ukhuriegbe Esther Ukhuriegbe Paul Ukhuriegbe" at bounding box center [380, 139] width 289 height 37
click at [236, 121] on select "Myself Zoe Ukhuriegbe Hannah Ukhuriegbe Esther Ukhuriegbe Paul Ukhuriegbe" at bounding box center [380, 139] width 289 height 37
click at [509, 141] on select "Myself Zoe Ukhuriegbe Hannah Ukhuriegbe Esther Ukhuriegbe Paul Ukhuriegbe" at bounding box center [380, 139] width 289 height 37
select select "622467"
click at [236, 121] on select "Myself Zoe Ukhuriegbe Hannah Ukhuriegbe Esther Ukhuriegbe Paul Ukhuriegbe" at bounding box center [380, 139] width 289 height 37
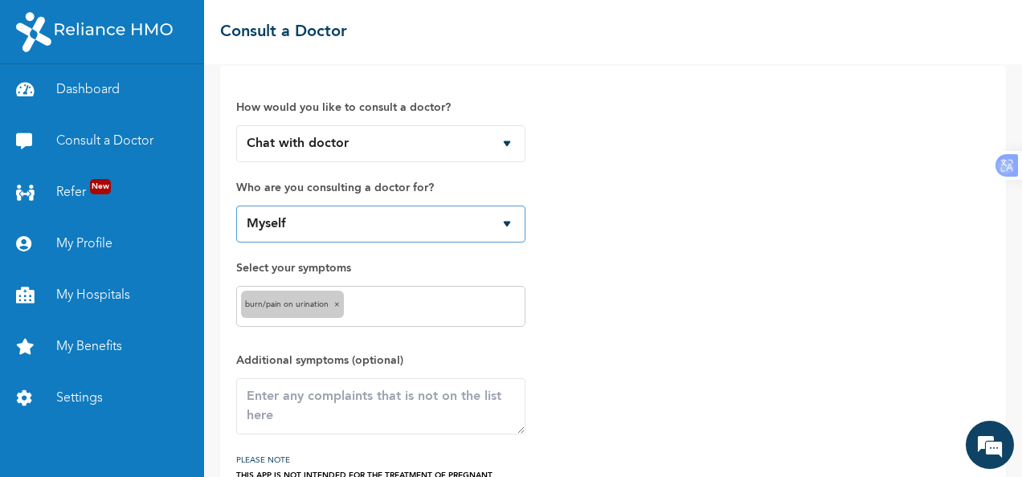
scroll to position [0, 0]
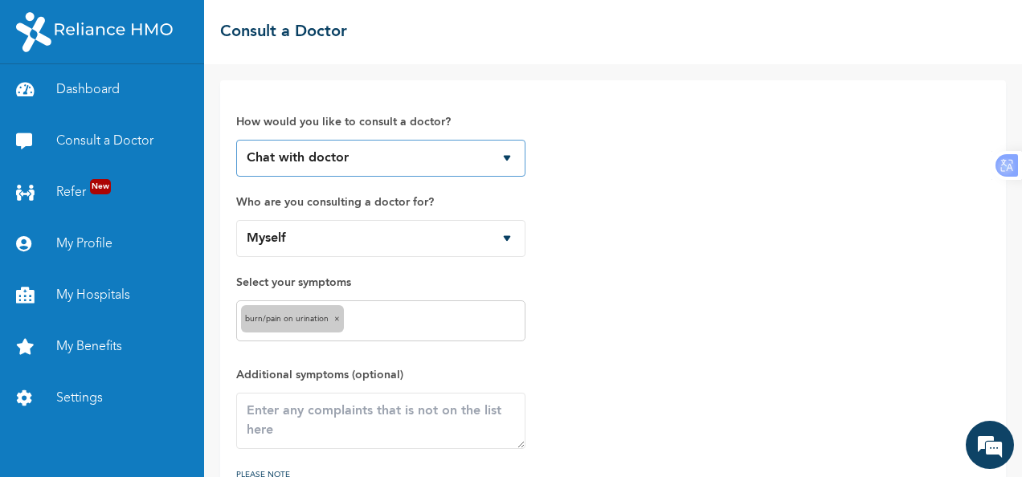
click at [509, 158] on select "Chat with doctor Phone Call" at bounding box center [380, 158] width 289 height 37
select select "2"
click at [236, 140] on select "Chat with doctor Phone Call" at bounding box center [380, 158] width 289 height 37
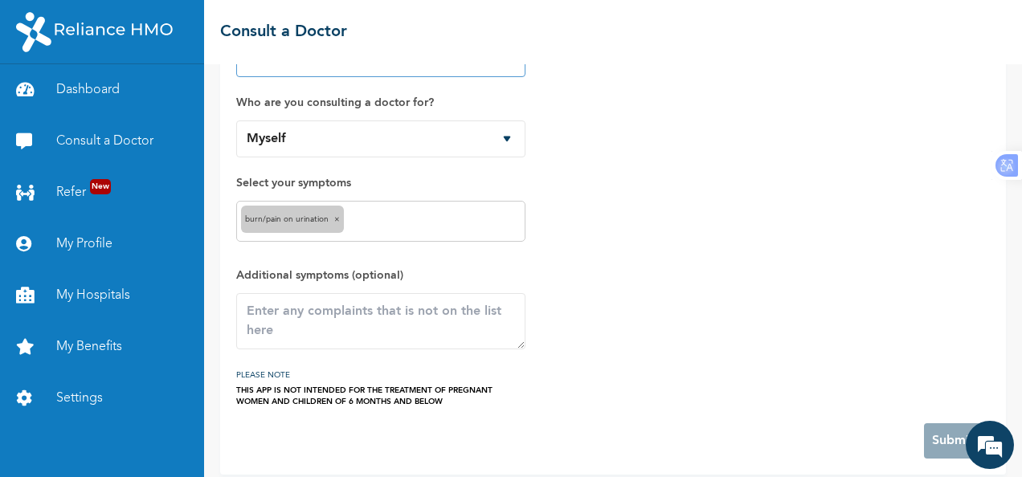
scroll to position [111, 0]
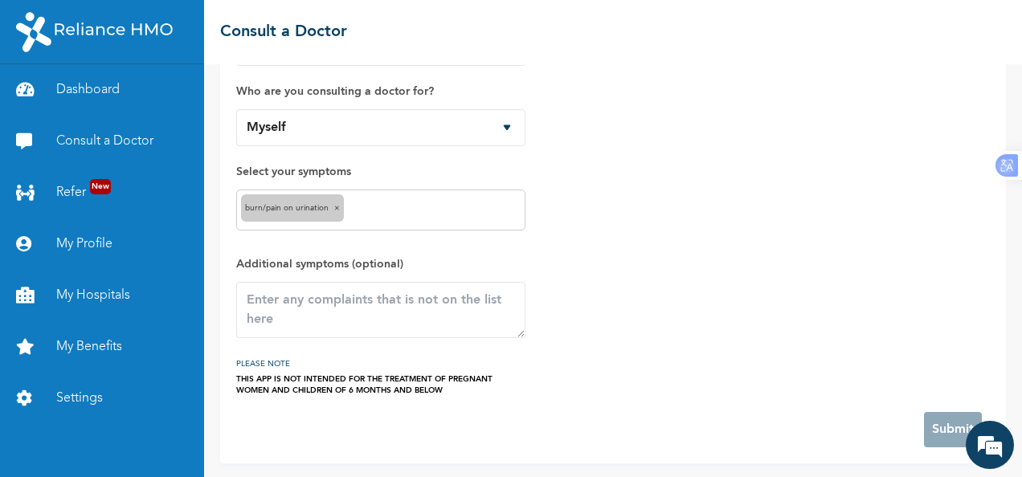
click at [394, 243] on div "How would you like to consult a doctor? Chat with doctor Phone Call Who are you…" at bounding box center [380, 191] width 289 height 410
click at [374, 299] on textarea at bounding box center [380, 310] width 289 height 56
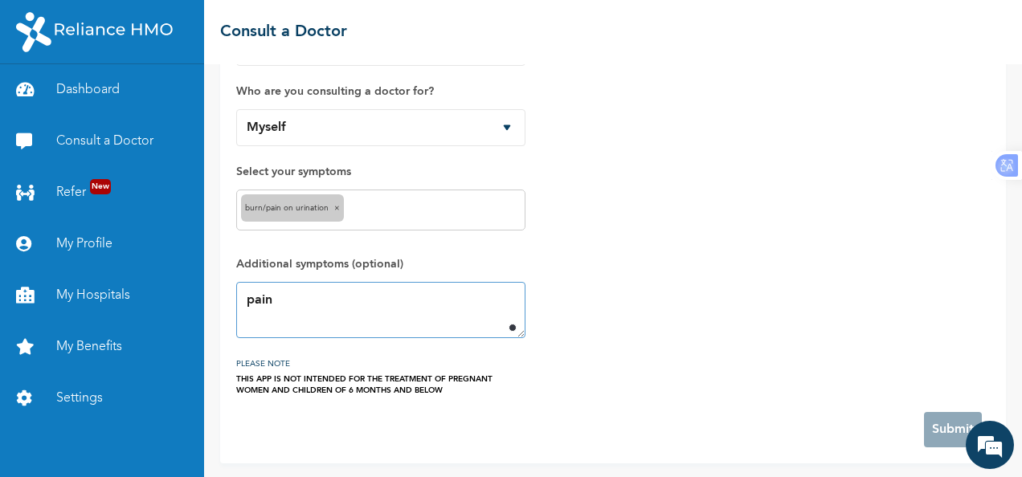
scroll to position [0, 0]
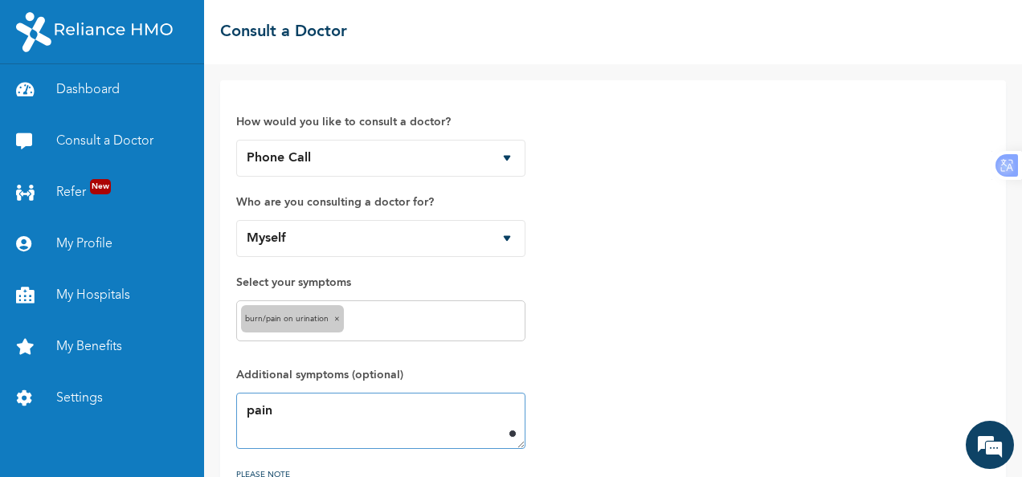
type textarea "pain"
click at [421, 97] on div "How would you like to consult a doctor? Chat with doctor Phone Call Who are you…" at bounding box center [380, 301] width 289 height 410
click at [275, 90] on div "How would you like to consult a doctor? Chat with doctor Phone Call Who are you…" at bounding box center [613, 327] width 786 height 494
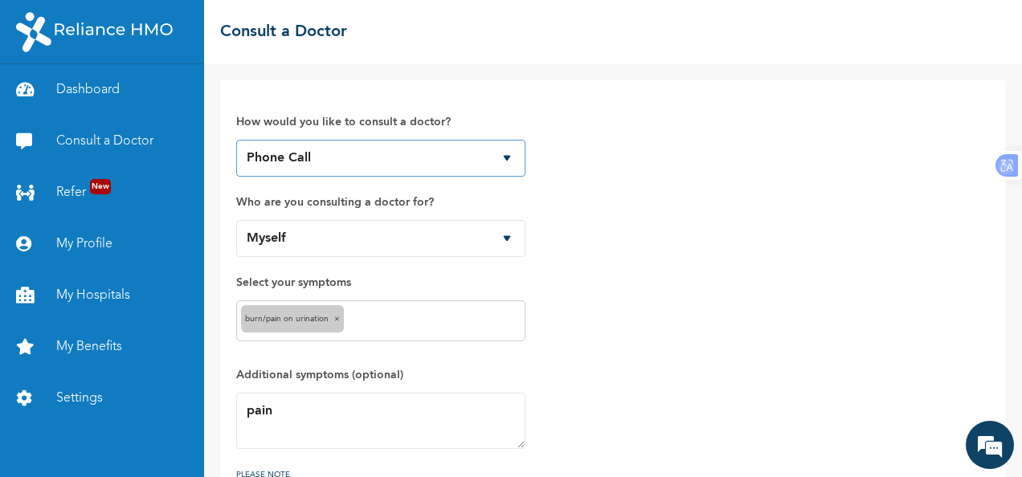
click at [509, 154] on select "Chat with doctor Phone Call" at bounding box center [380, 158] width 289 height 37
select select "1"
click at [236, 140] on select "Chat with doctor Phone Call" at bounding box center [380, 158] width 289 height 37
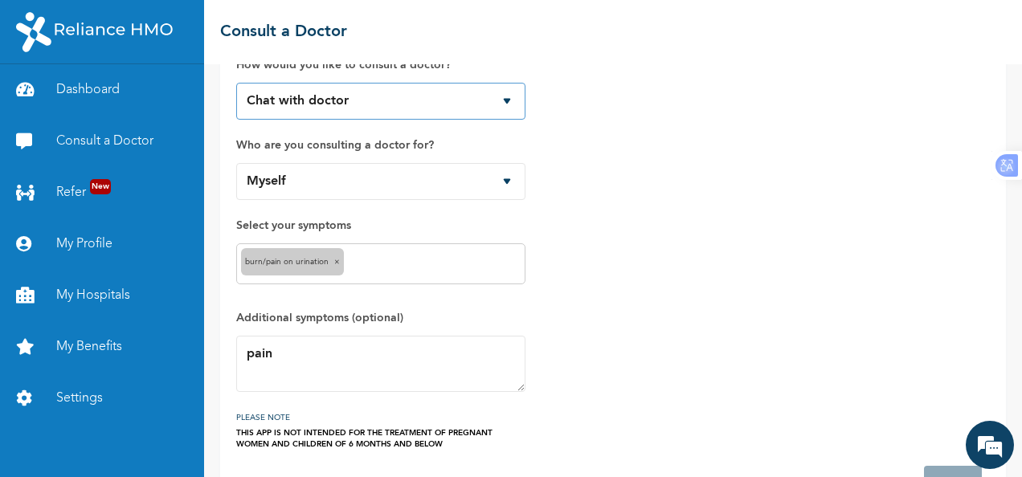
scroll to position [111, 0]
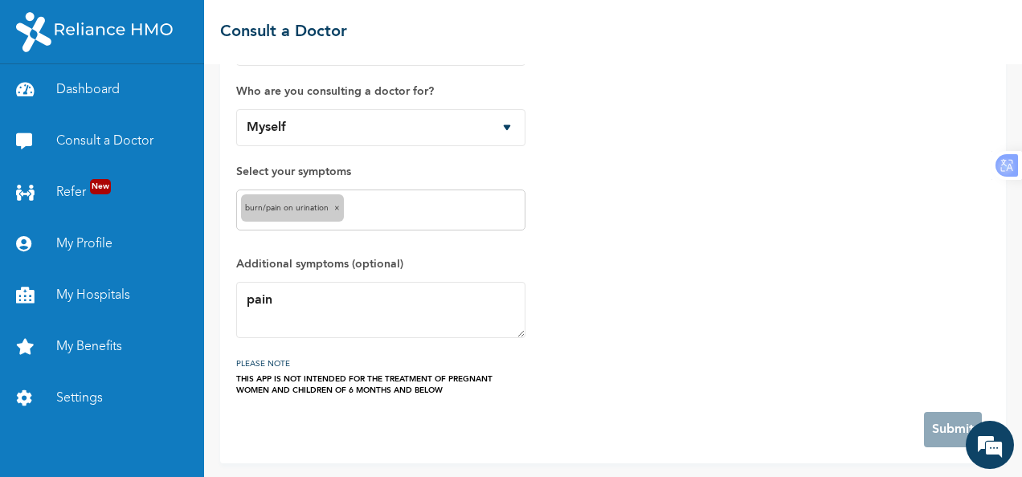
click at [551, 350] on div "How would you like to consult a doctor? Chat with doctor Phone Call Who are you…" at bounding box center [612, 191] width 753 height 410
click at [532, 373] on div "How would you like to consult a doctor? Chat with doctor Phone Call Who are you…" at bounding box center [612, 191] width 753 height 410
drag, startPoint x: 493, startPoint y: 408, endPoint x: 408, endPoint y: 410, distance: 85.2
click at [484, 410] on form "How would you like to consult a doctor? Chat with doctor Phone Call Who are you…" at bounding box center [612, 217] width 753 height 462
click at [387, 416] on form "How would you like to consult a doctor? Chat with doctor Phone Call Who are you…" at bounding box center [612, 217] width 753 height 462
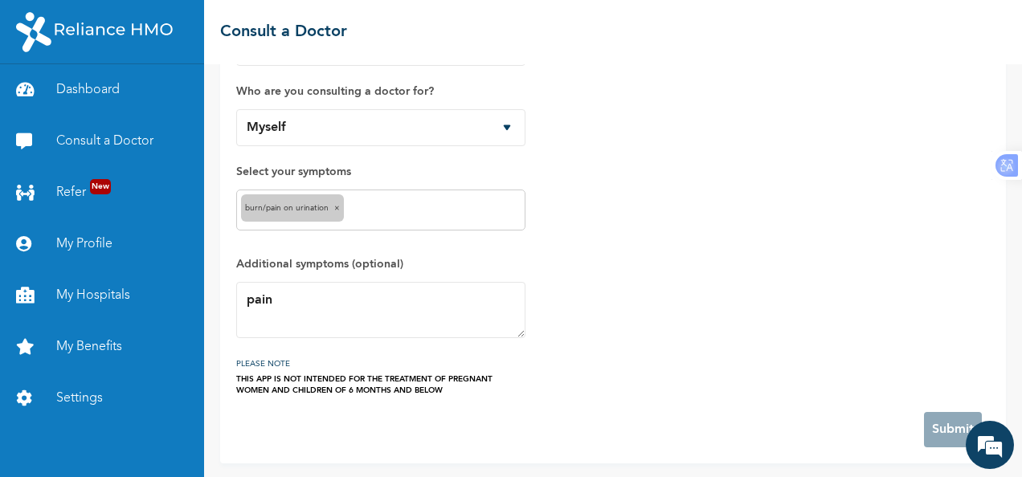
click at [368, 411] on form "How would you like to consult a doctor? Chat with doctor Phone Call Who are you…" at bounding box center [612, 217] width 753 height 462
click at [350, 243] on div "How would you like to consult a doctor? Chat with doctor Phone Call Who are you…" at bounding box center [380, 191] width 289 height 410
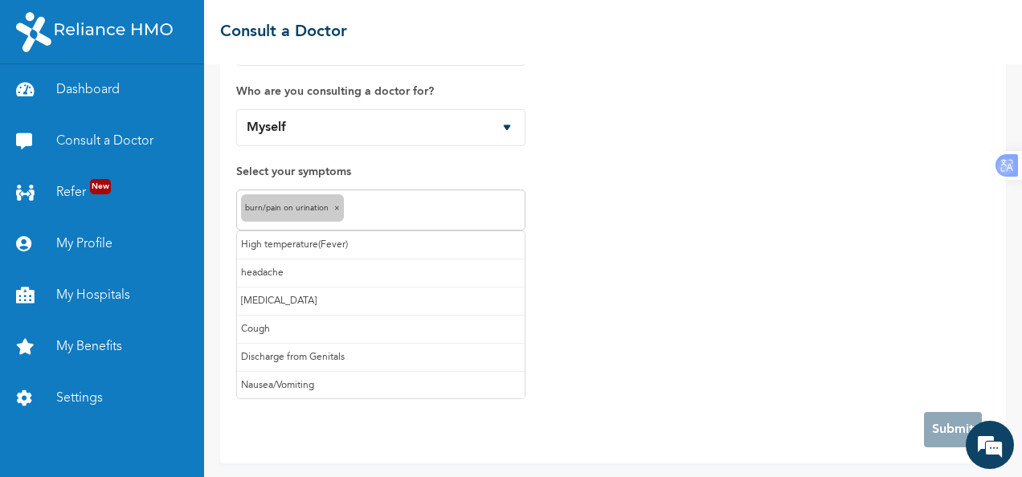
click at [376, 202] on input "text" at bounding box center [434, 210] width 173 height 19
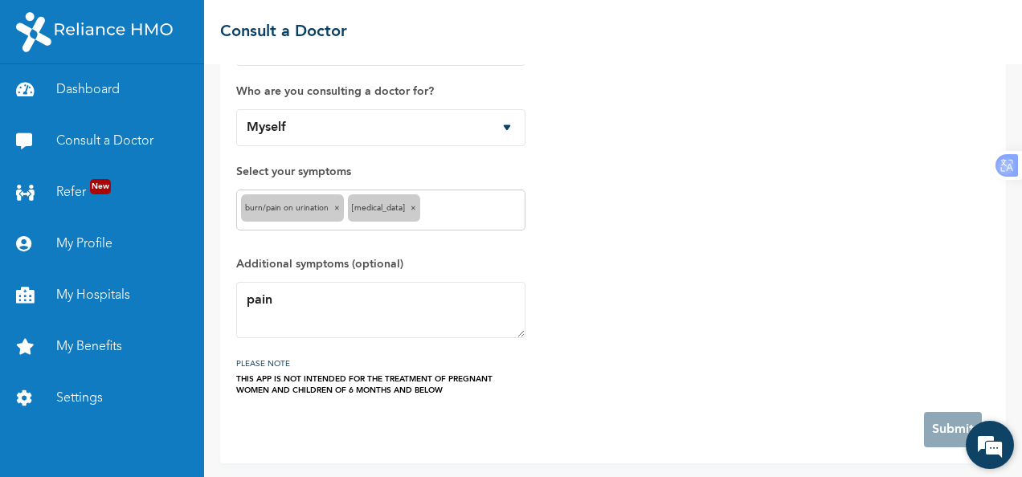
click at [985, 453] on em at bounding box center [989, 444] width 43 height 43
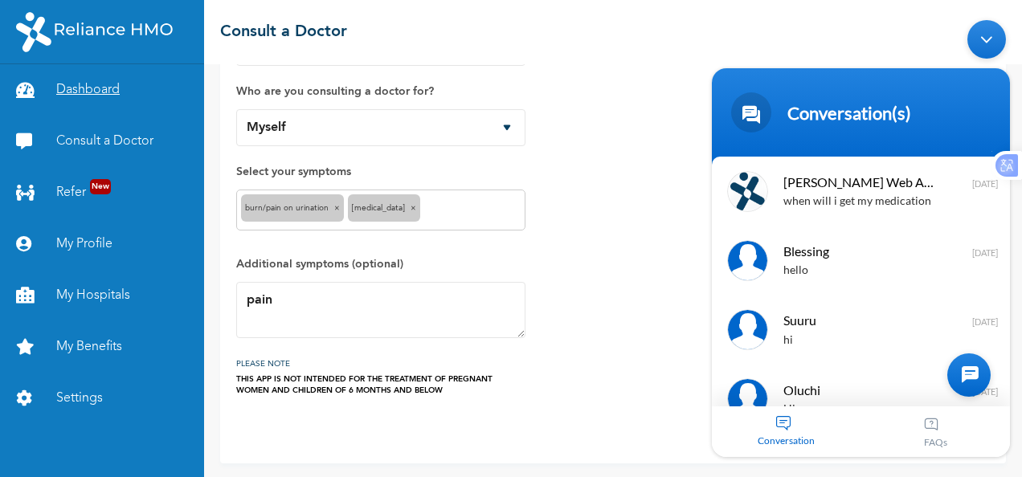
click at [103, 86] on link "Dashboard" at bounding box center [102, 89] width 204 height 51
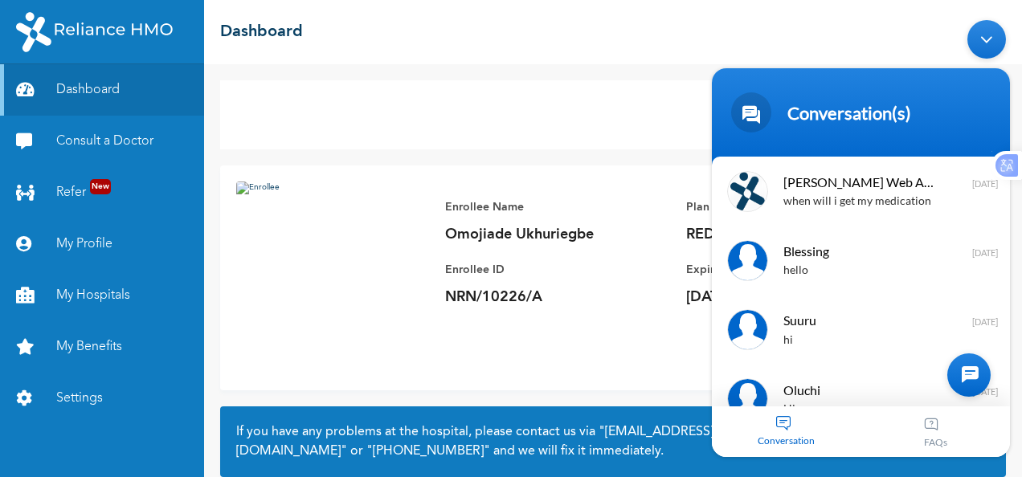
click at [809, 430] on div "Conversation" at bounding box center [786, 431] width 149 height 51
click at [814, 179] on span "Naomi Enrollee Web Assistant" at bounding box center [859, 181] width 152 height 22
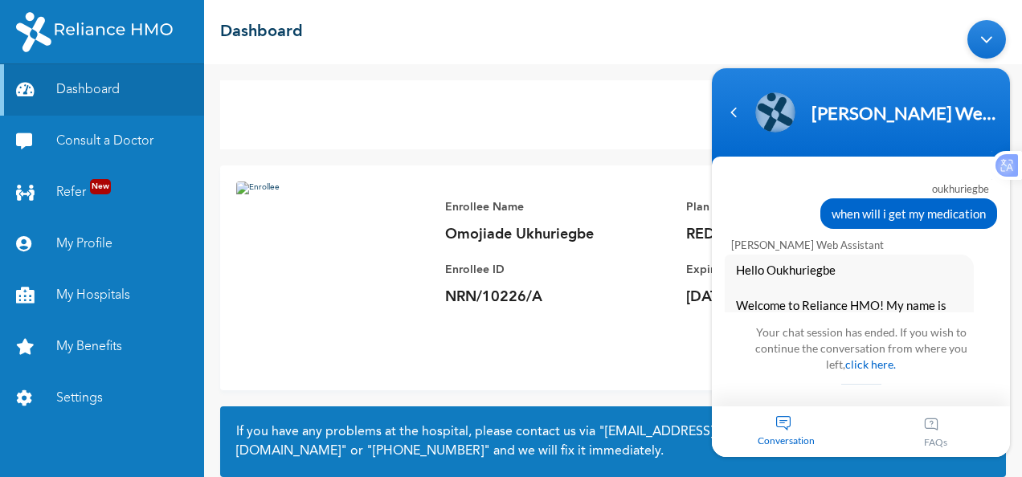
click at [798, 433] on div "Conversation" at bounding box center [786, 431] width 149 height 51
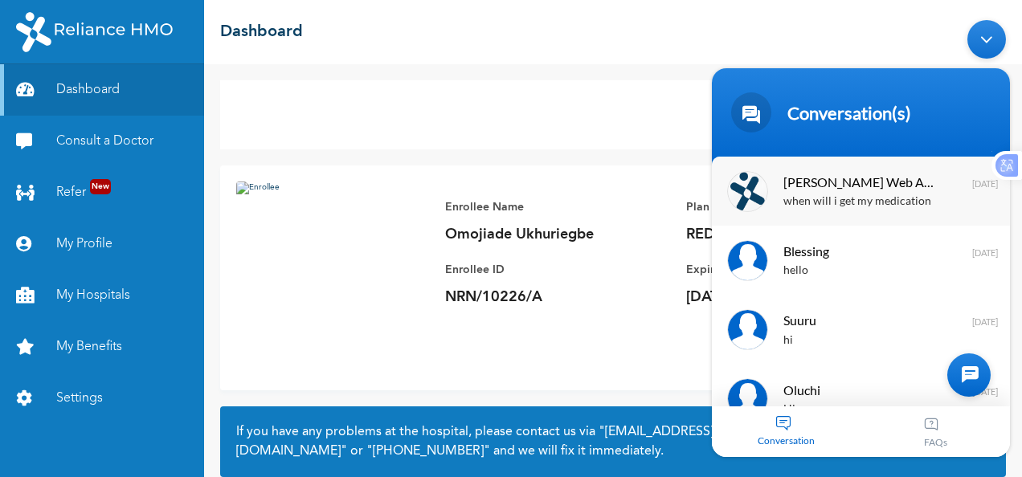
click at [812, 194] on div "when will i get my medication" at bounding box center [884, 201] width 202 height 18
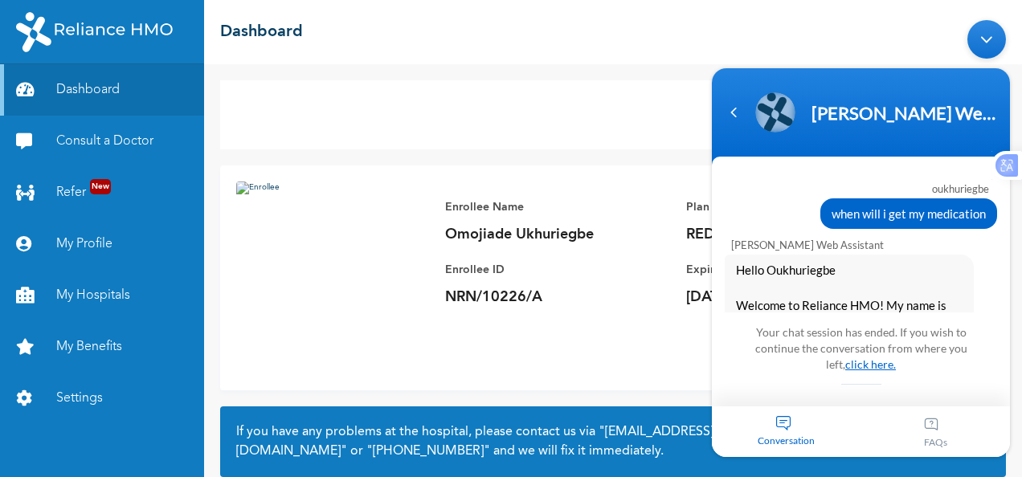
click at [871, 369] on link "click here." at bounding box center [870, 364] width 51 height 14
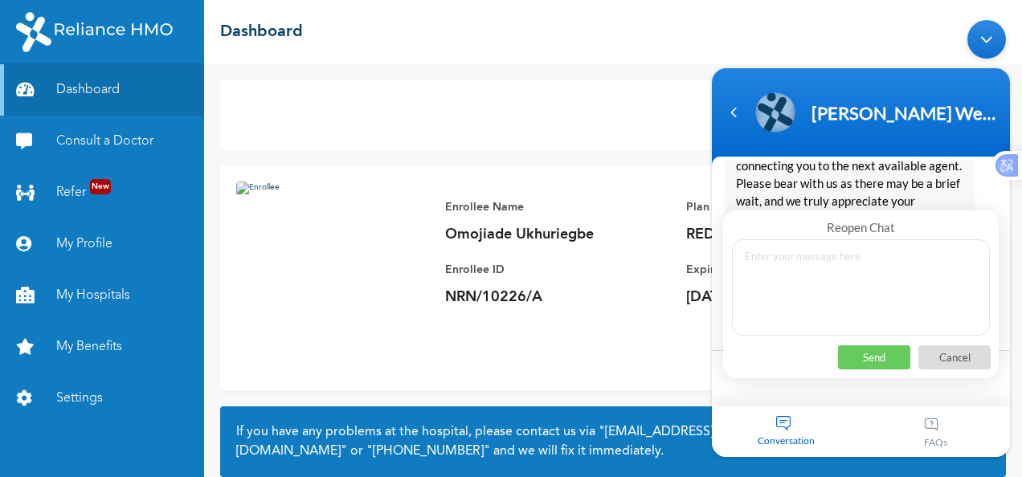
scroll to position [4593, 0]
click at [822, 261] on textarea at bounding box center [861, 287] width 258 height 96
type textarea "hi"
click at [887, 349] on p "Send" at bounding box center [874, 357] width 72 height 24
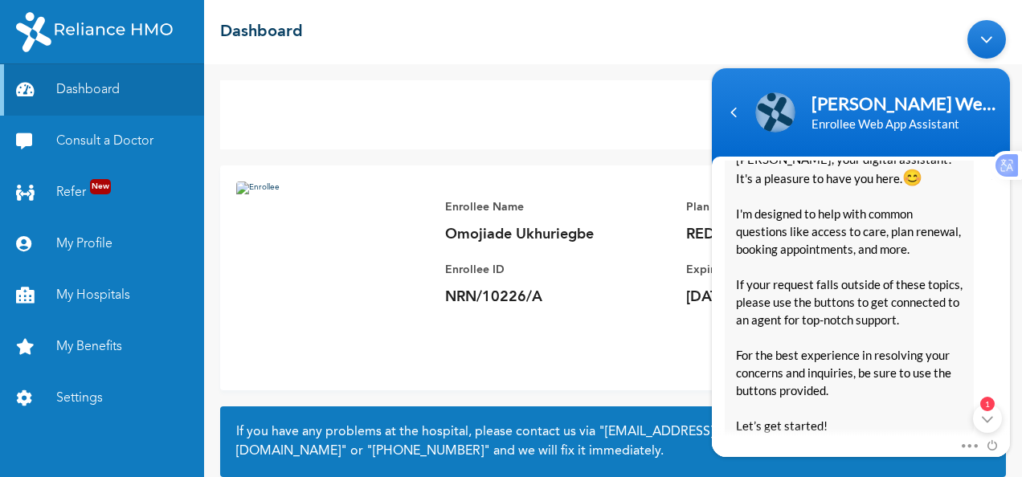
scroll to position [0, 0]
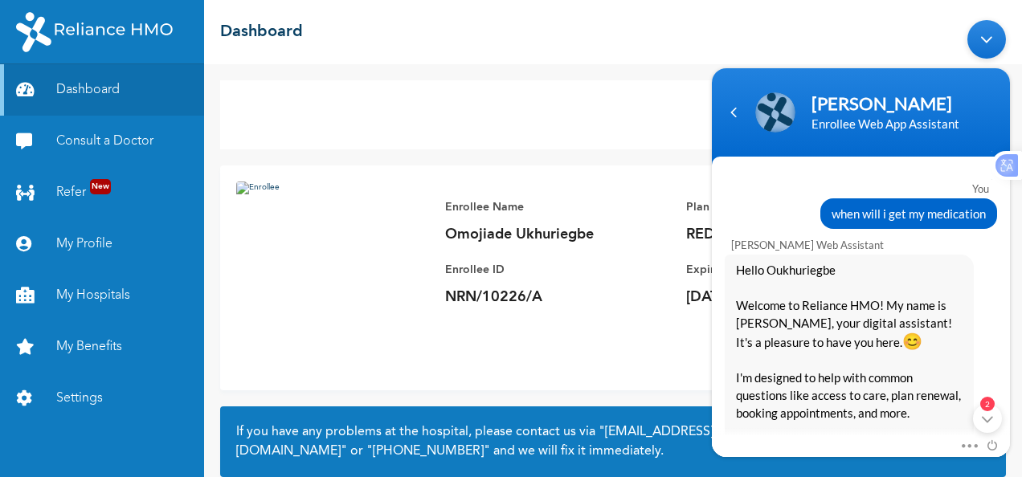
drag, startPoint x: 1012, startPoint y: 340, endPoint x: 1015, endPoint y: 416, distance: 76.4
click at [1015, 416] on body "Rebecca Enrollee Web App Assistant You when will i get my medication Naomi Enro…" at bounding box center [861, 237] width 314 height 453
click at [991, 415] on div "2" at bounding box center [987, 417] width 29 height 29
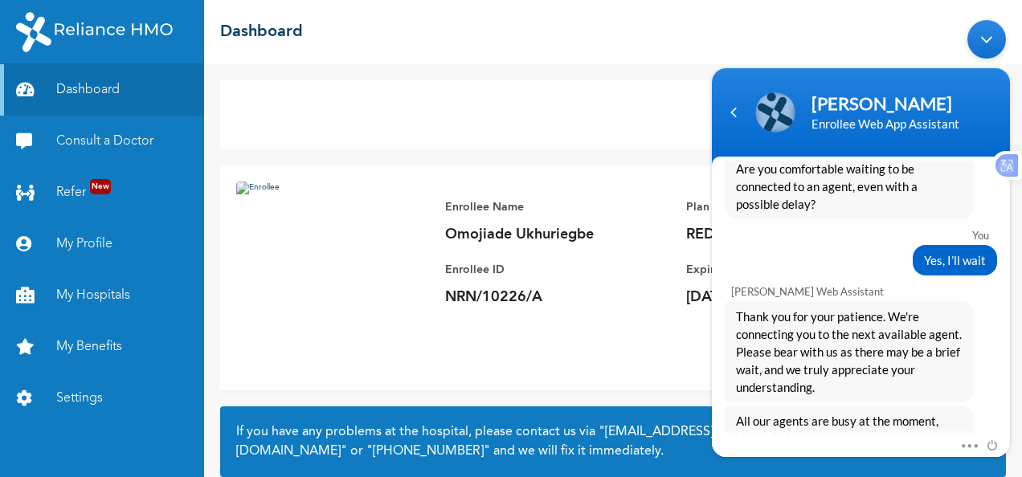
scroll to position [5290, 0]
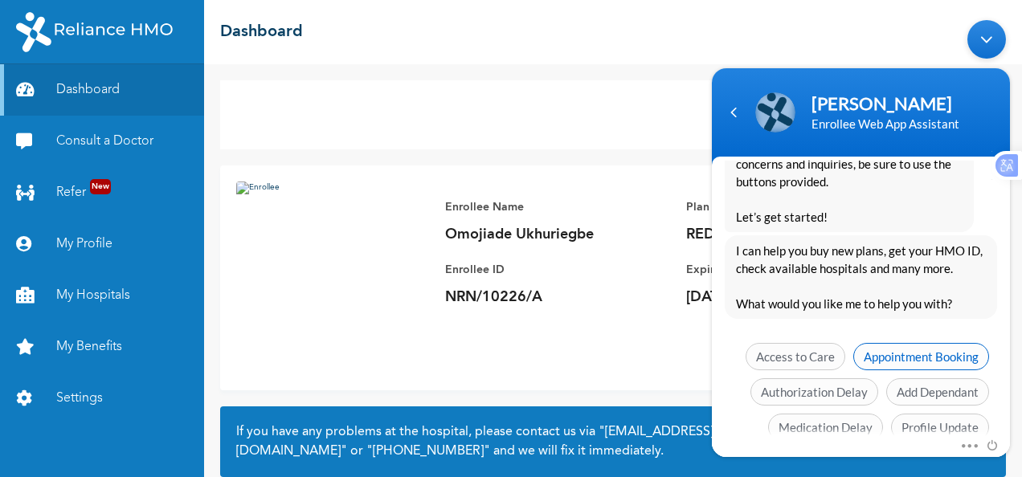
click at [945, 342] on span "Appointment Booking" at bounding box center [921, 355] width 136 height 27
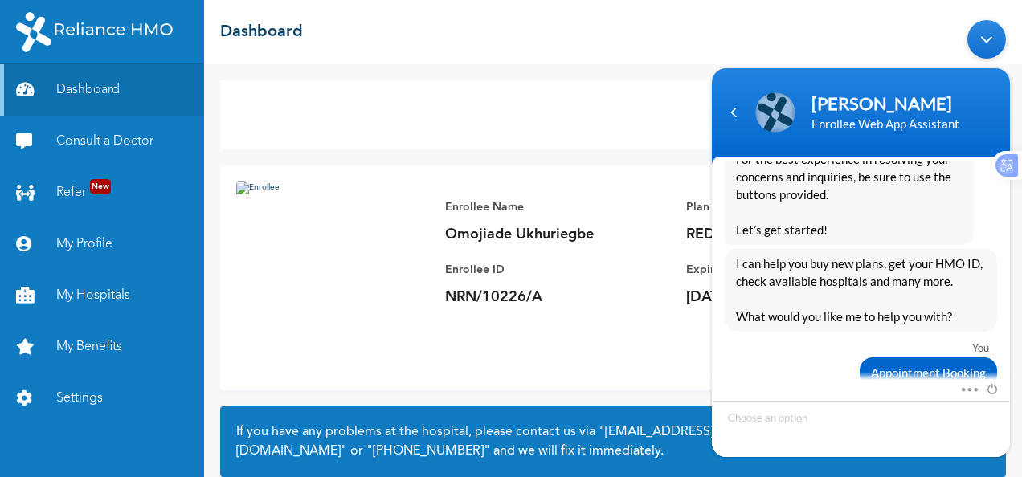
scroll to position [5378, 0]
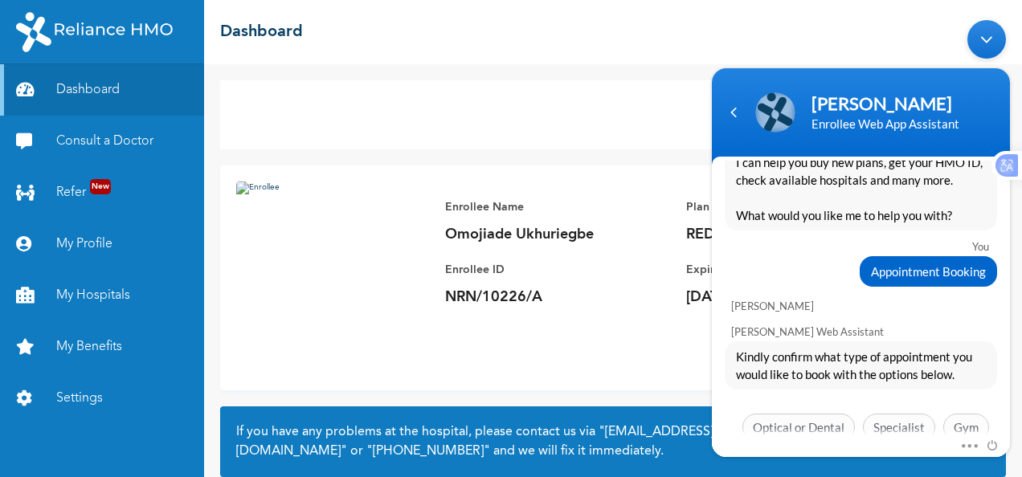
drag, startPoint x: 1011, startPoint y: 316, endPoint x: 1018, endPoint y: 412, distance: 96.7
click at [1018, 412] on html "Rebecca Enrollee Web App Assistant You when will i get my medication Naomi Enro…" at bounding box center [861, 237] width 314 height 453
drag, startPoint x: 1017, startPoint y: 345, endPoint x: 1005, endPoint y: 435, distance: 90.8
click at [1005, 435] on body "Rebecca Enrollee Web App Assistant You when will i get my medication Naomi Enro…" at bounding box center [861, 237] width 314 height 453
click at [897, 413] on span "Specialist" at bounding box center [899, 426] width 72 height 27
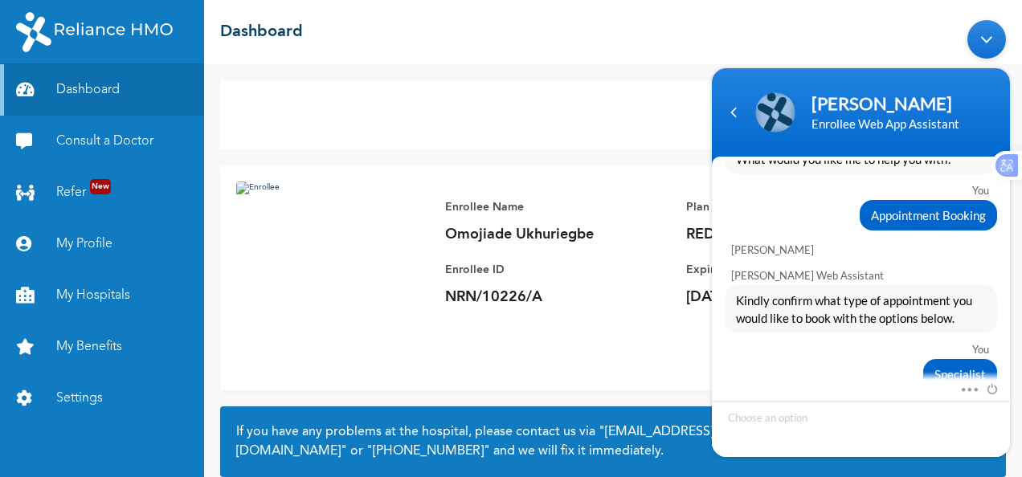
scroll to position [5536, 0]
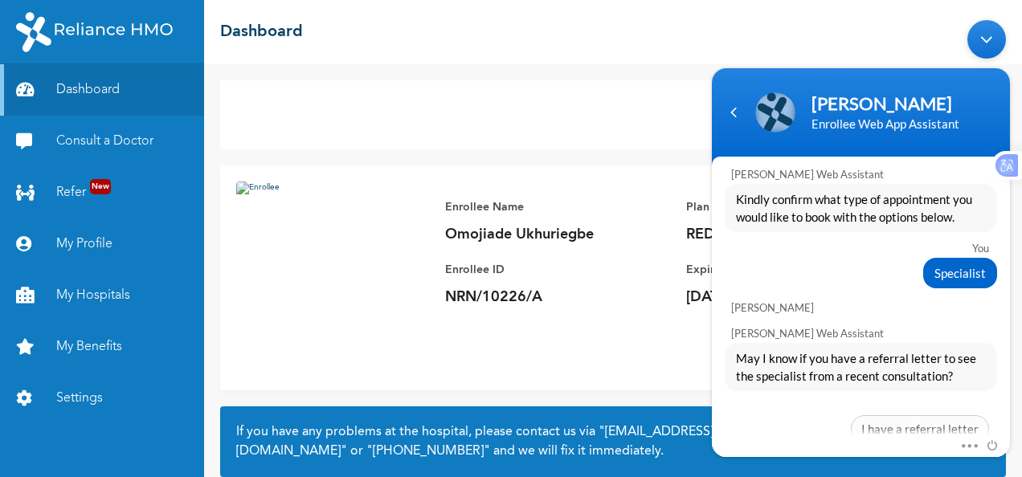
click at [932, 450] on span "I do not have a referral letter" at bounding box center [901, 463] width 173 height 27
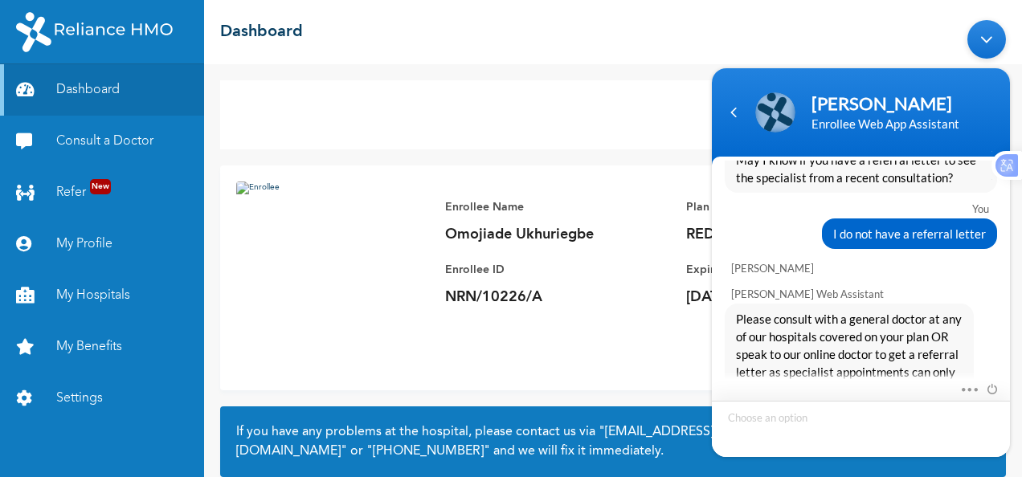
scroll to position [5818, 0]
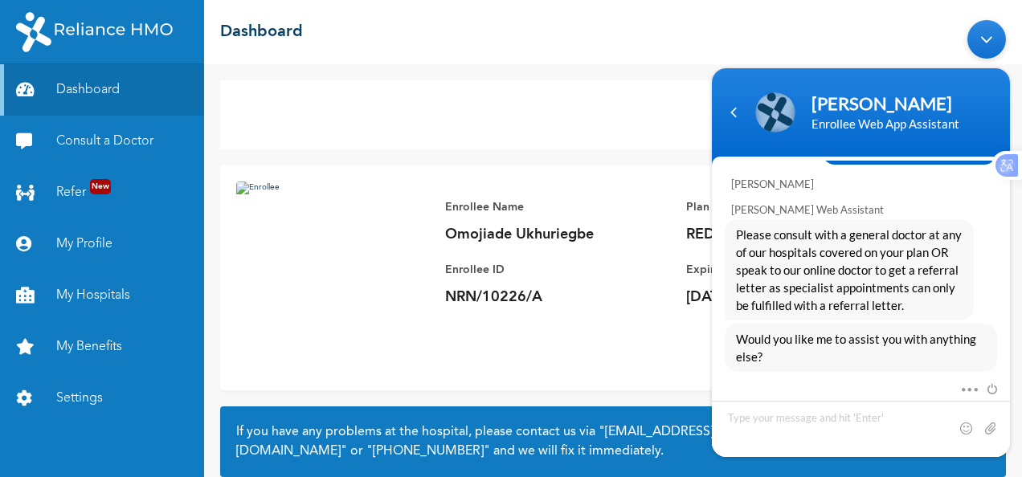
click at [859, 395] on span "Yes, Please" at bounding box center [846, 408] width 80 height 27
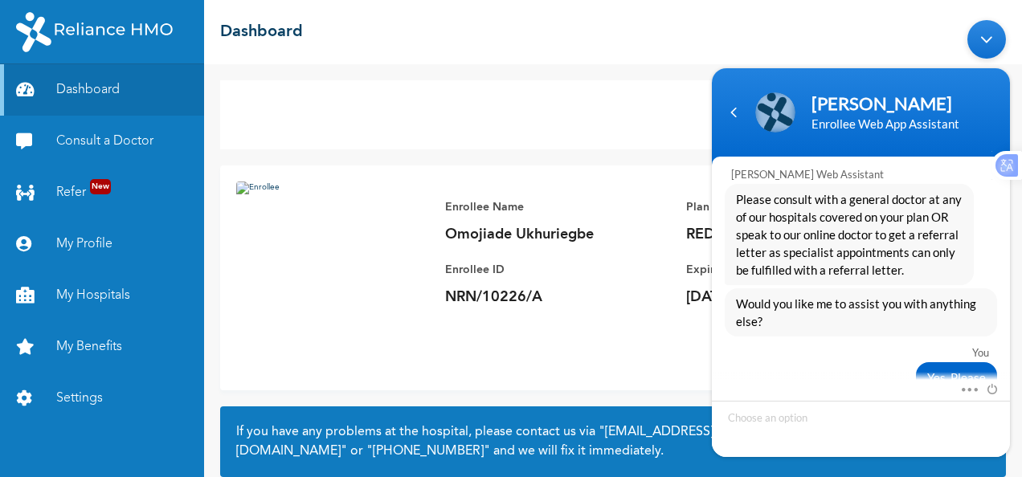
scroll to position [6006, 0]
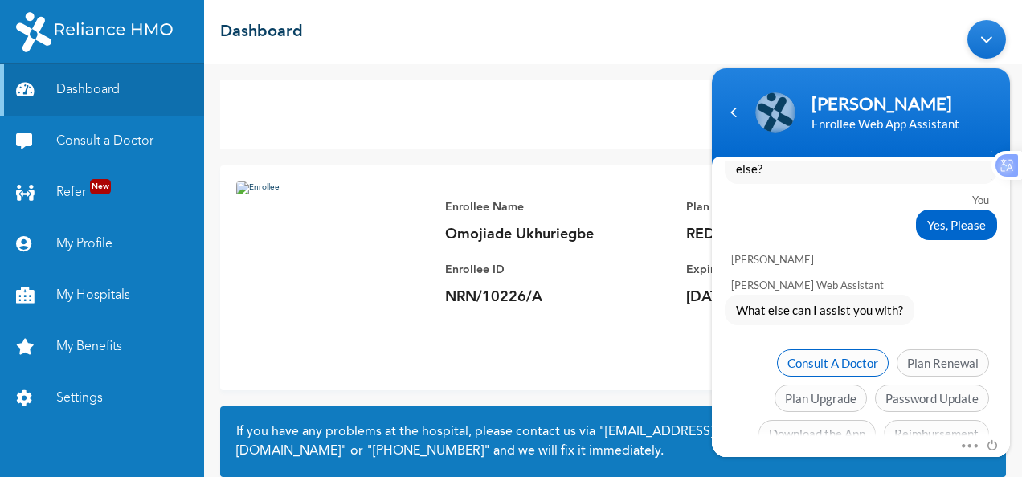
click at [856, 349] on span "Consult A Doctor" at bounding box center [833, 362] width 112 height 27
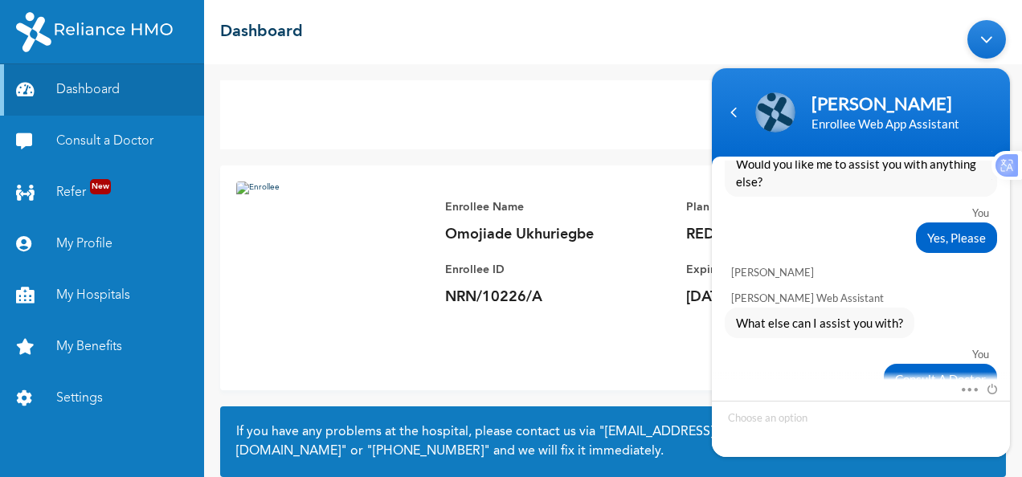
scroll to position [6165, 0]
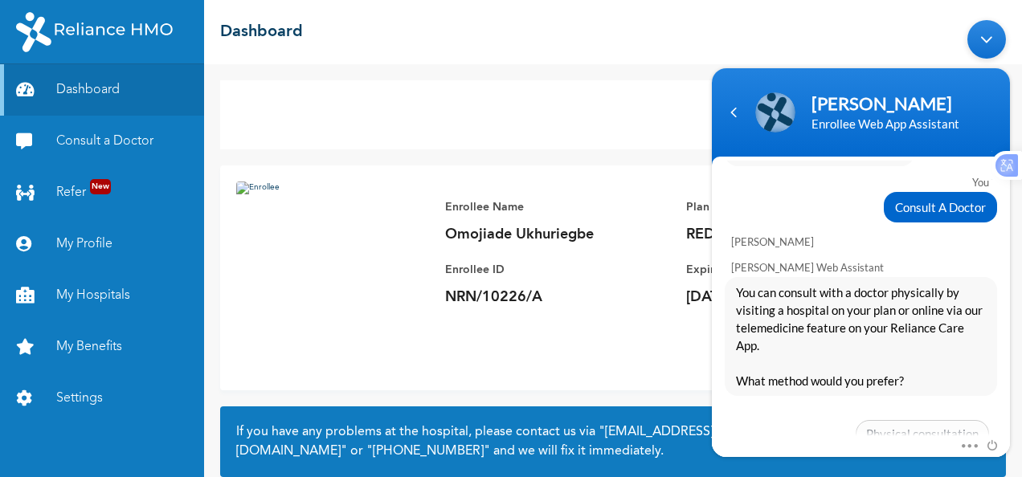
click at [954, 455] on span "Online consultation" at bounding box center [926, 468] width 124 height 27
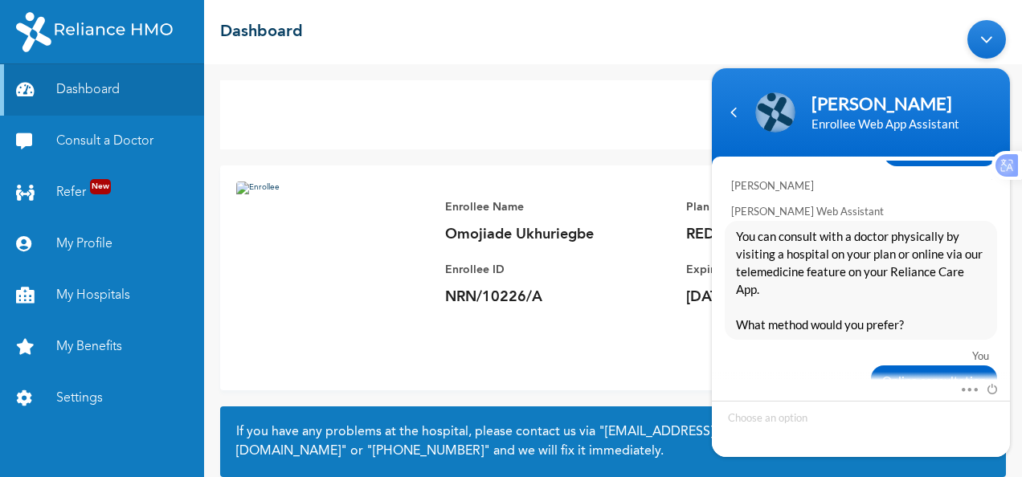
scroll to position [6305, 0]
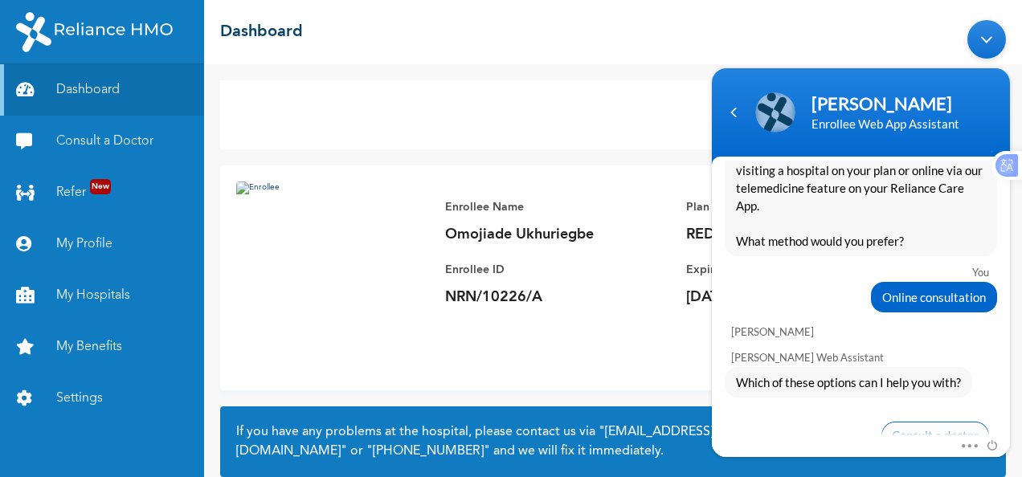
click at [967, 421] on span "Consult a doctor" at bounding box center [935, 434] width 108 height 27
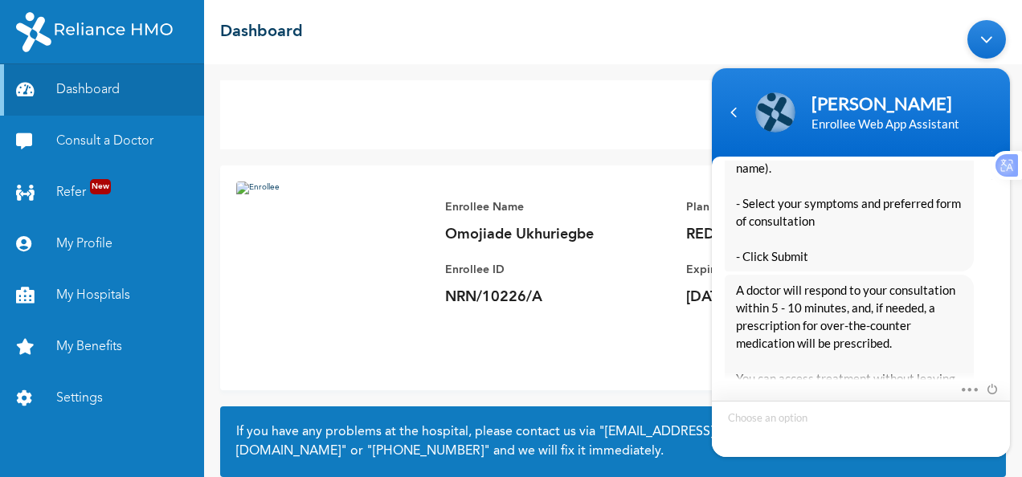
scroll to position [6887, 0]
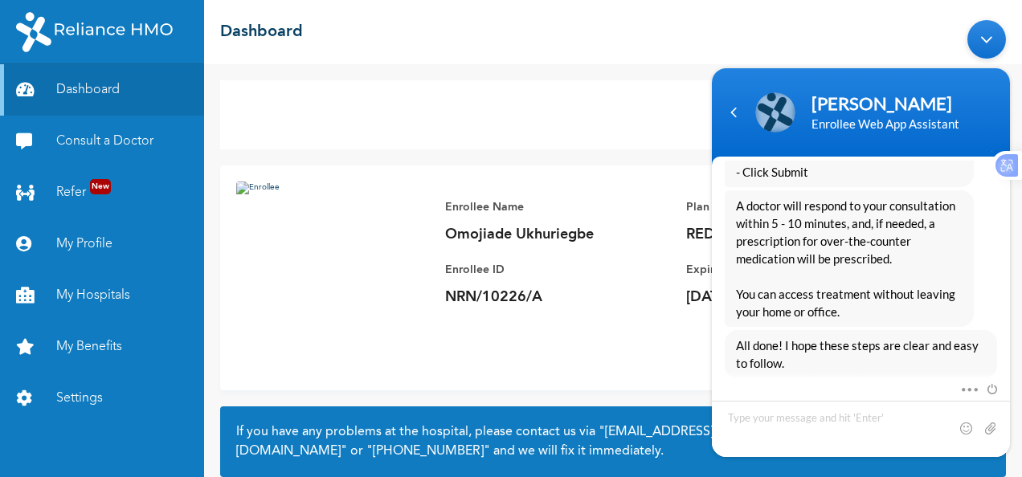
drag, startPoint x: 1017, startPoint y: 253, endPoint x: 1724, endPoint y: 246, distance: 707.7
click at [1018, 234] on html "Rebecca Enrollee Web App Assistant You when will i get my medication Naomi Enro…" at bounding box center [861, 237] width 314 height 453
drag, startPoint x: 1721, startPoint y: 239, endPoint x: 1717, endPoint y: 186, distance: 53.2
click at [1014, 173] on body "Rebecca Enrollee Web App Assistant You when will i get my medication Naomi Enro…" at bounding box center [861, 237] width 314 height 453
click at [967, 402] on span "No" at bounding box center [971, 415] width 36 height 27
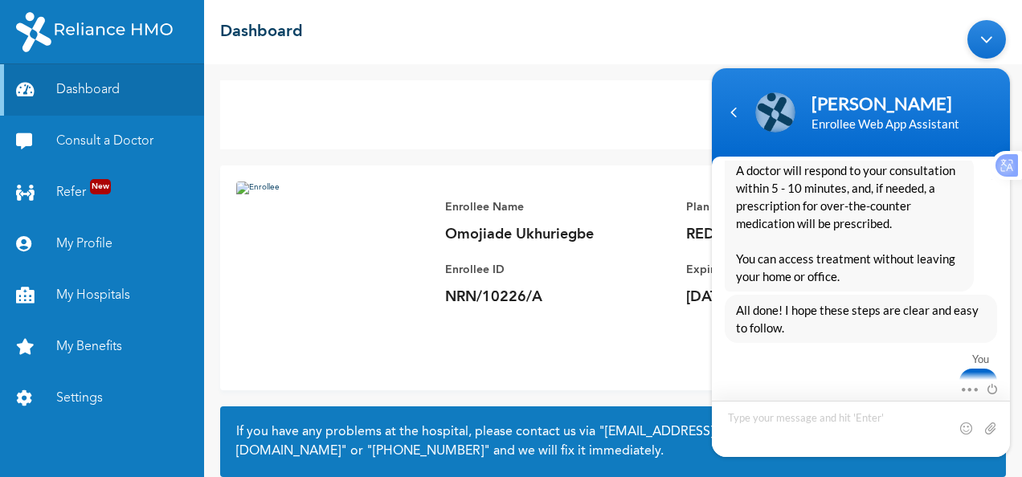
scroll to position [7044, 0]
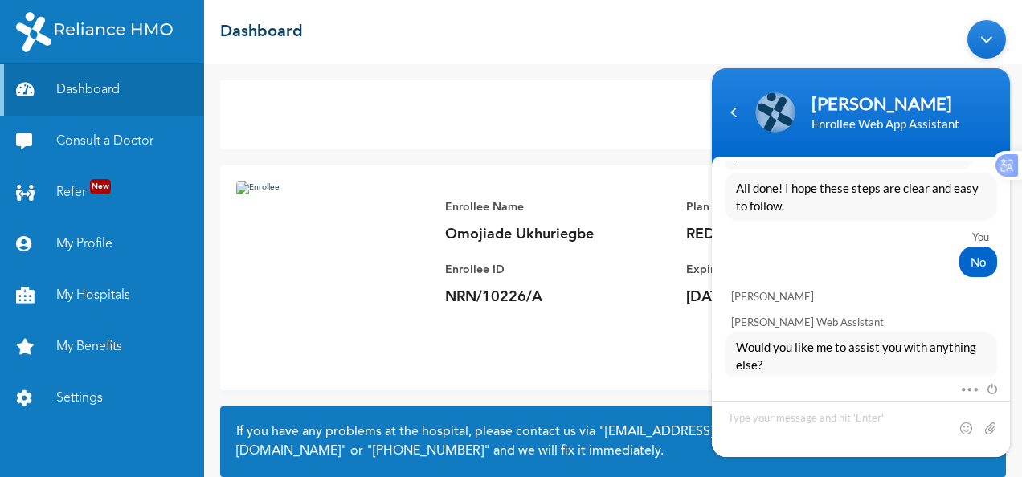
click at [848, 403] on span "Yes, Please" at bounding box center [846, 416] width 80 height 27
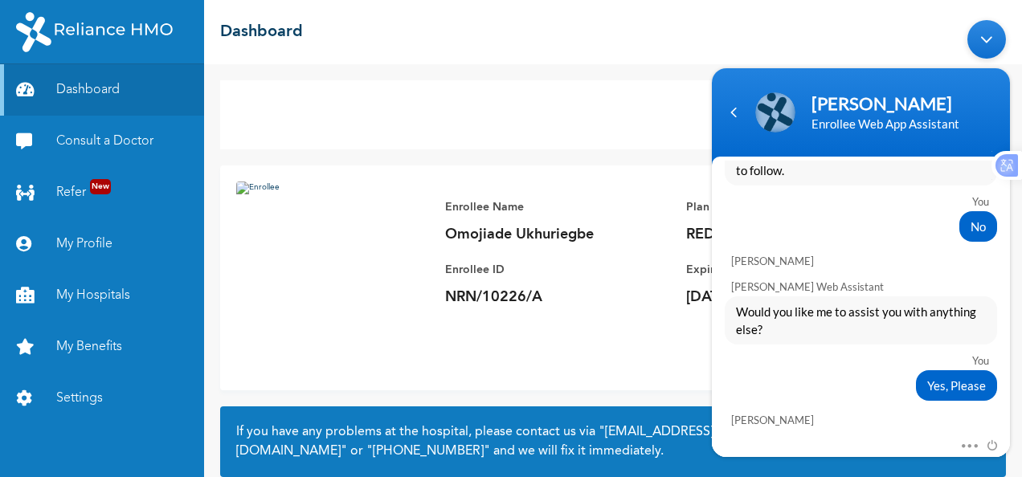
scroll to position [7232, 0]
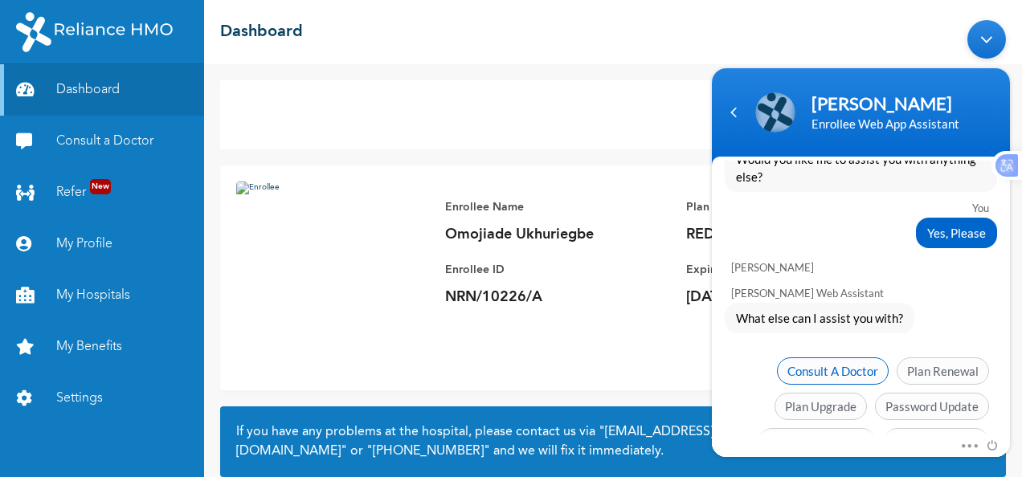
click at [818, 357] on span "Consult A Doctor" at bounding box center [833, 370] width 112 height 27
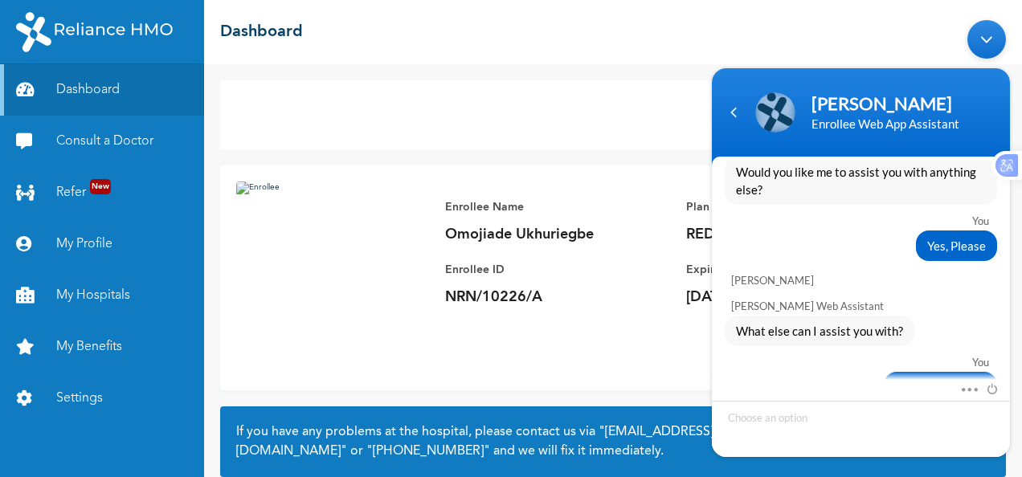
scroll to position [7391, 0]
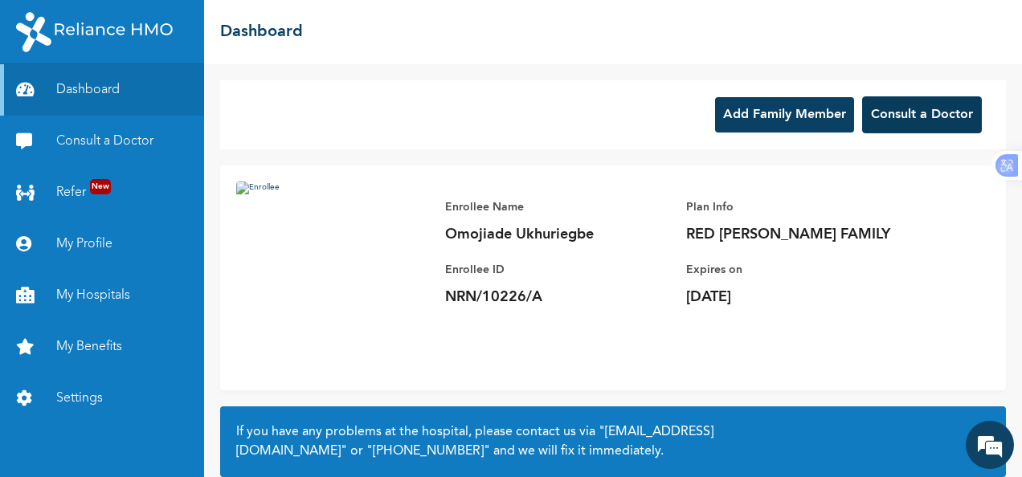
click at [940, 112] on button "Consult a Doctor" at bounding box center [922, 114] width 120 height 37
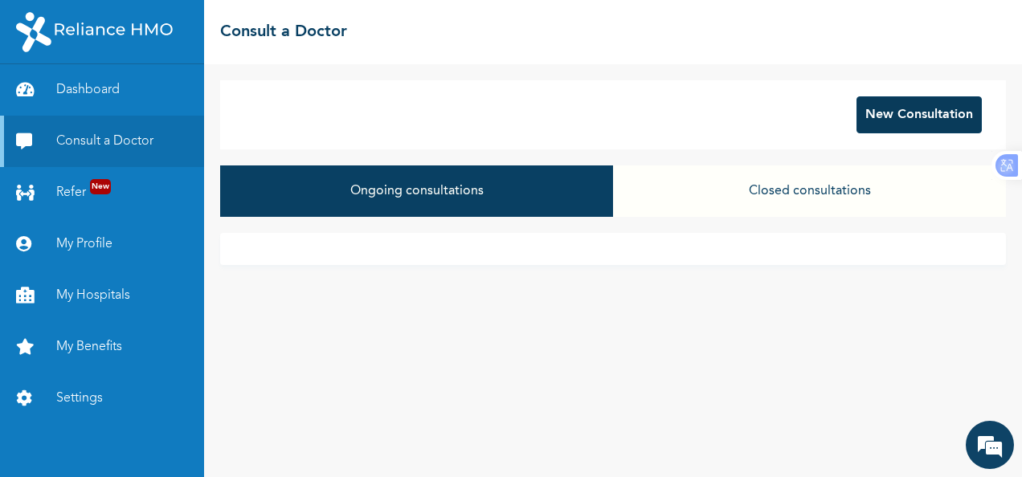
click at [874, 114] on button "New Consultation" at bounding box center [918, 114] width 125 height 37
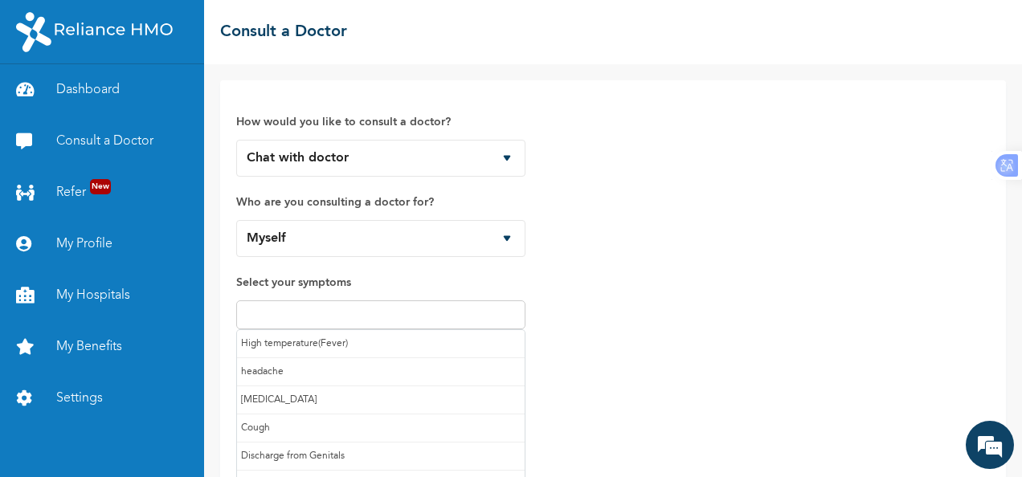
click at [333, 315] on input "text" at bounding box center [381, 314] width 280 height 19
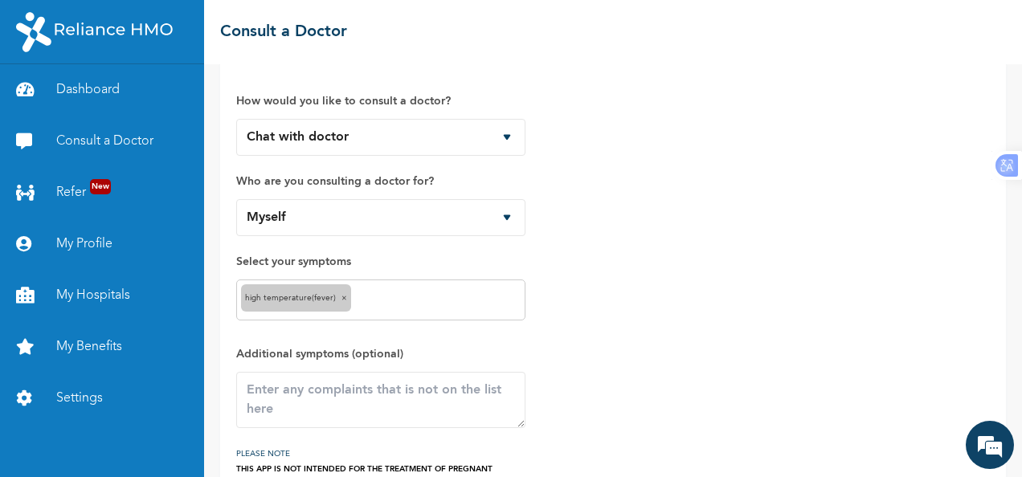
scroll to position [111, 0]
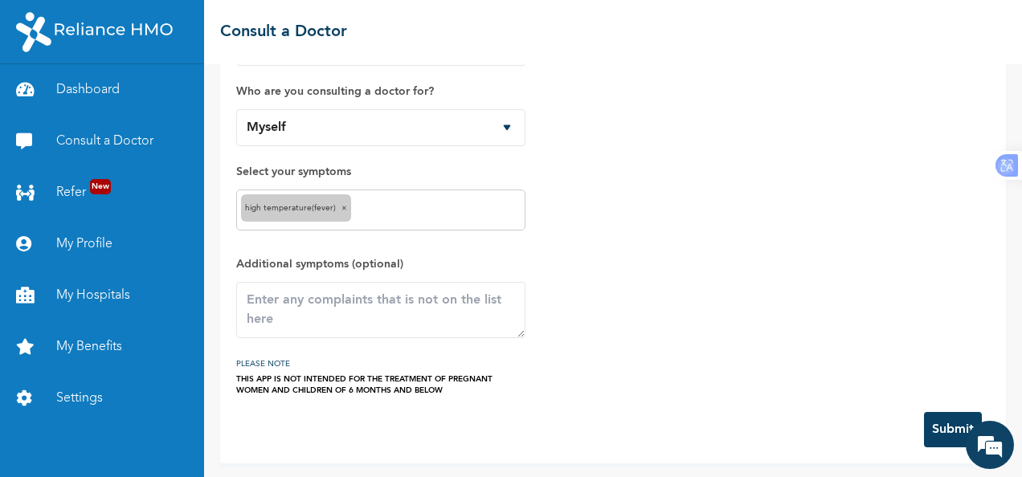
click at [925, 430] on button "Submit" at bounding box center [953, 429] width 58 height 35
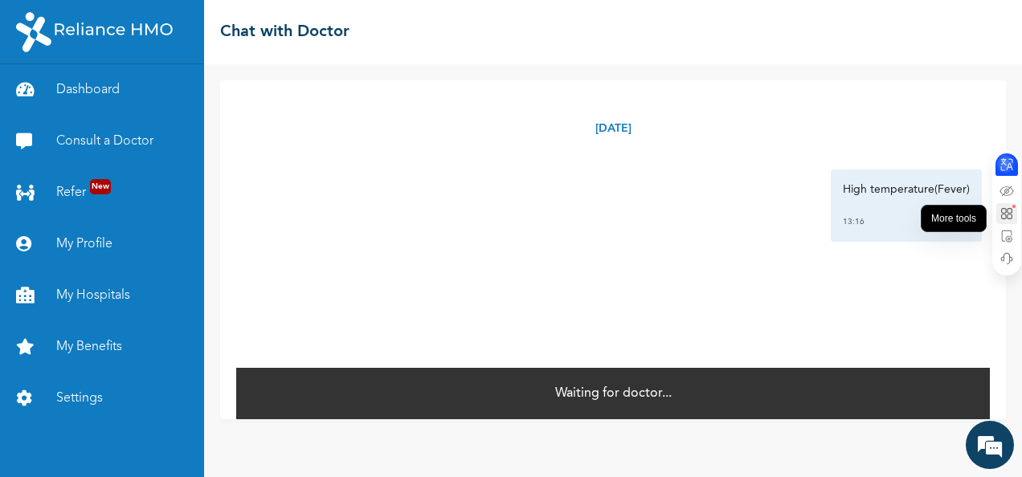
click at [1007, 207] on icon at bounding box center [1006, 213] width 14 height 14
drag, startPoint x: 908, startPoint y: 300, endPoint x: 919, endPoint y: 301, distance: 11.4
click at [919, 302] on div "[DATE] High temperature(Fever) 13:16 *" at bounding box center [612, 223] width 753 height 286
